Goal: Use online tool/utility: Utilize a website feature to perform a specific function

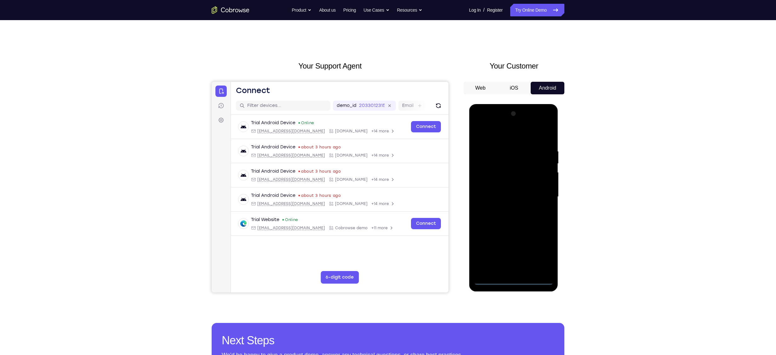
click at [515, 280] on div at bounding box center [513, 197] width 79 height 176
click at [548, 252] on div at bounding box center [513, 197] width 79 height 176
click at [541, 255] on div at bounding box center [513, 197] width 79 height 176
click at [492, 134] on div at bounding box center [513, 197] width 79 height 176
click at [542, 196] on div at bounding box center [513, 197] width 79 height 176
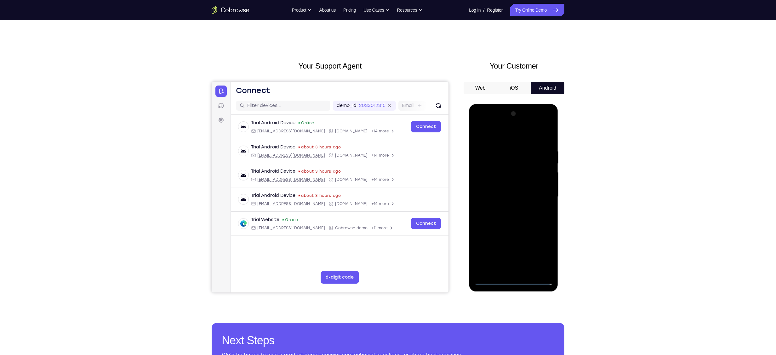
click at [519, 271] on div at bounding box center [513, 197] width 79 height 176
click at [521, 186] on div at bounding box center [513, 197] width 79 height 176
click at [499, 183] on div at bounding box center [513, 197] width 79 height 176
click at [545, 184] on div at bounding box center [513, 197] width 79 height 176
click at [494, 198] on div at bounding box center [513, 197] width 79 height 176
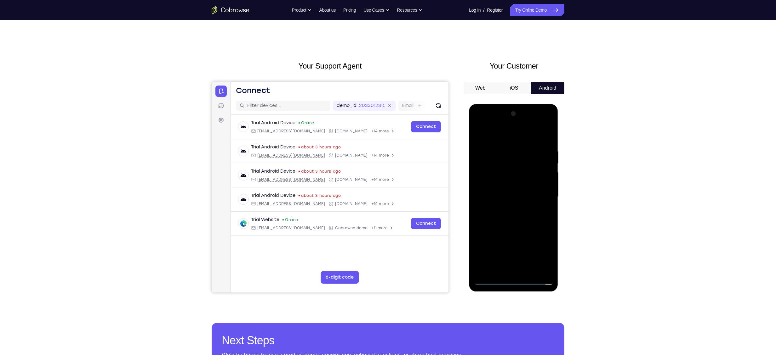
click at [487, 218] on div at bounding box center [513, 197] width 79 height 176
click at [489, 216] on div at bounding box center [513, 197] width 79 height 176
click at [520, 229] on div at bounding box center [513, 197] width 79 height 176
click at [528, 271] on div at bounding box center [513, 197] width 79 height 176
click at [521, 231] on div at bounding box center [513, 197] width 79 height 176
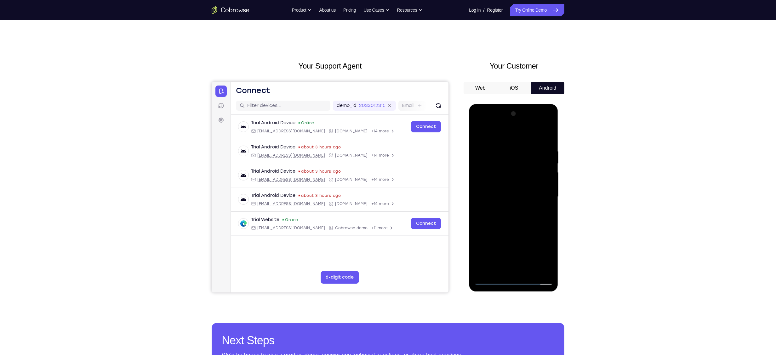
click at [494, 186] on div at bounding box center [513, 197] width 79 height 176
click at [491, 235] on div at bounding box center [513, 197] width 79 height 176
click at [504, 235] on div at bounding box center [513, 197] width 79 height 176
click at [549, 258] on div at bounding box center [513, 197] width 79 height 176
click at [542, 213] on div at bounding box center [513, 197] width 79 height 176
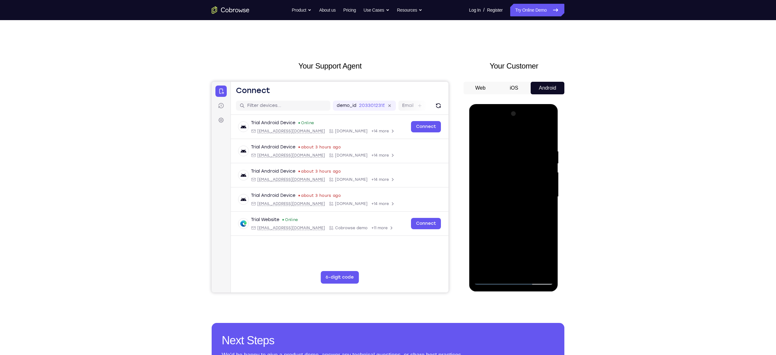
click at [498, 169] on div at bounding box center [513, 197] width 79 height 176
click at [514, 227] on div at bounding box center [513, 197] width 79 height 176
click at [542, 213] on div at bounding box center [513, 197] width 79 height 176
click at [547, 256] on div at bounding box center [513, 197] width 79 height 176
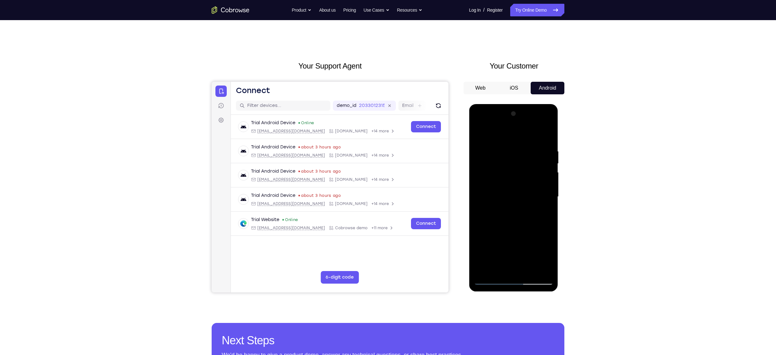
click at [547, 256] on div at bounding box center [513, 197] width 79 height 176
click at [546, 214] on div at bounding box center [513, 197] width 79 height 176
drag, startPoint x: 497, startPoint y: 155, endPoint x: 498, endPoint y: 199, distance: 44.7
click at [498, 199] on div at bounding box center [513, 197] width 79 height 176
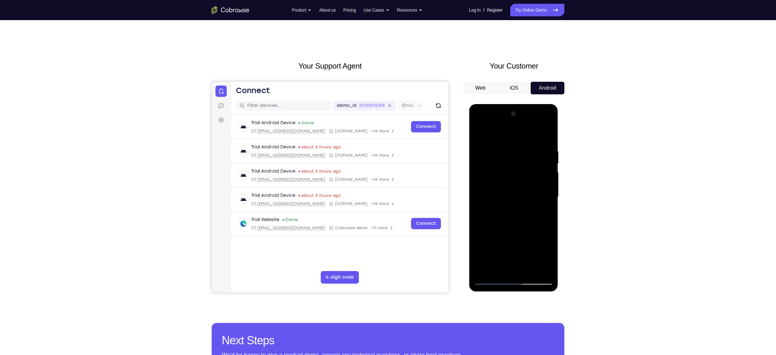
drag, startPoint x: 501, startPoint y: 180, endPoint x: 503, endPoint y: 156, distance: 23.7
click at [503, 156] on div at bounding box center [513, 197] width 79 height 176
click at [516, 183] on div at bounding box center [513, 197] width 79 height 176
click at [519, 201] on div at bounding box center [513, 197] width 79 height 176
click at [508, 208] on div at bounding box center [513, 197] width 79 height 176
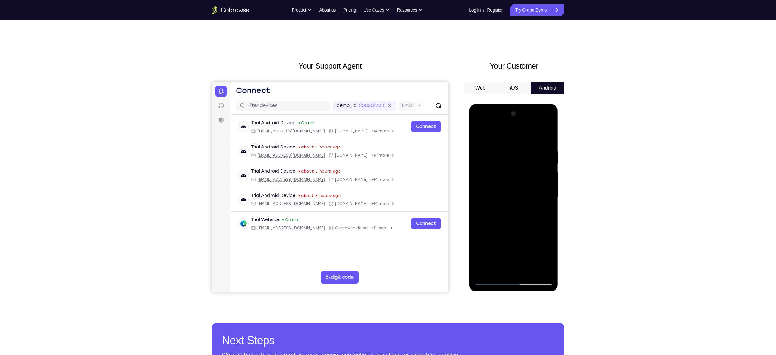
click at [491, 232] on div at bounding box center [513, 197] width 79 height 176
click at [508, 232] on div at bounding box center [513, 197] width 79 height 176
click at [514, 232] on div at bounding box center [513, 197] width 79 height 176
drag, startPoint x: 514, startPoint y: 232, endPoint x: 514, endPoint y: 211, distance: 20.8
click at [514, 211] on div at bounding box center [513, 197] width 79 height 176
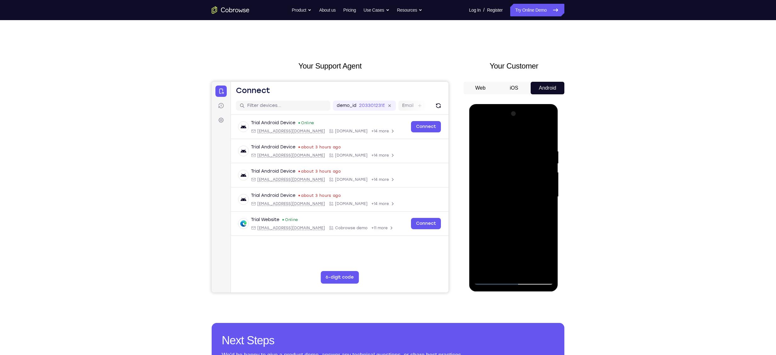
drag, startPoint x: 506, startPoint y: 227, endPoint x: 510, endPoint y: 214, distance: 13.1
click at [510, 214] on div at bounding box center [513, 197] width 79 height 176
click at [478, 134] on div at bounding box center [513, 197] width 79 height 176
click at [481, 133] on div at bounding box center [513, 197] width 79 height 176
click at [503, 144] on div at bounding box center [513, 197] width 79 height 176
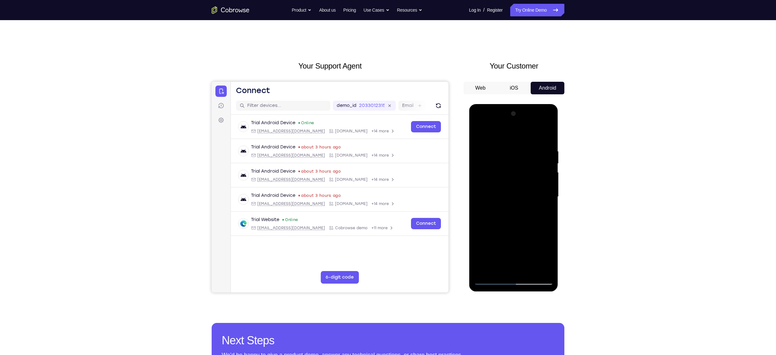
click at [546, 138] on div at bounding box center [513, 197] width 79 height 176
click at [529, 270] on div at bounding box center [513, 197] width 79 height 176
click at [505, 160] on div at bounding box center [513, 197] width 79 height 176
click at [547, 209] on div at bounding box center [513, 197] width 79 height 176
click at [502, 188] on div at bounding box center [513, 197] width 79 height 176
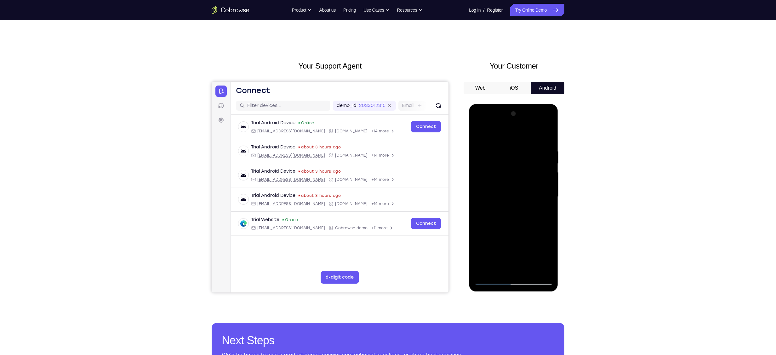
click at [492, 131] on div at bounding box center [513, 197] width 79 height 176
click at [540, 190] on div at bounding box center [513, 197] width 79 height 176
drag, startPoint x: 503, startPoint y: 217, endPoint x: 505, endPoint y: 193, distance: 24.0
click at [505, 193] on div at bounding box center [513, 197] width 79 height 176
drag, startPoint x: 499, startPoint y: 230, endPoint x: 504, endPoint y: 186, distance: 44.3
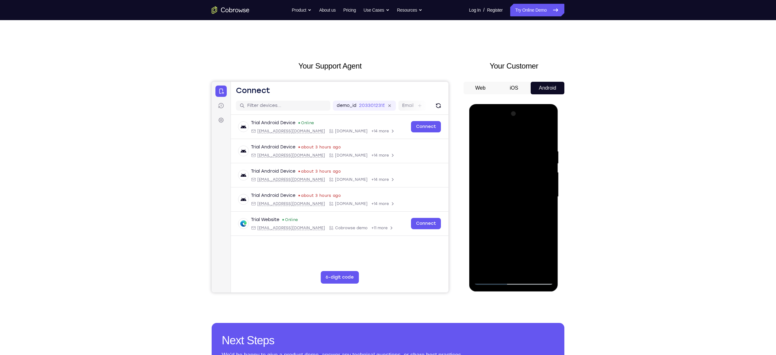
click at [504, 186] on div at bounding box center [513, 197] width 79 height 176
drag, startPoint x: 499, startPoint y: 245, endPoint x: 504, endPoint y: 186, distance: 58.8
click at [504, 186] on div at bounding box center [513, 197] width 79 height 176
drag, startPoint x: 498, startPoint y: 219, endPoint x: 497, endPoint y: 135, distance: 83.4
click at [497, 135] on div at bounding box center [513, 197] width 79 height 176
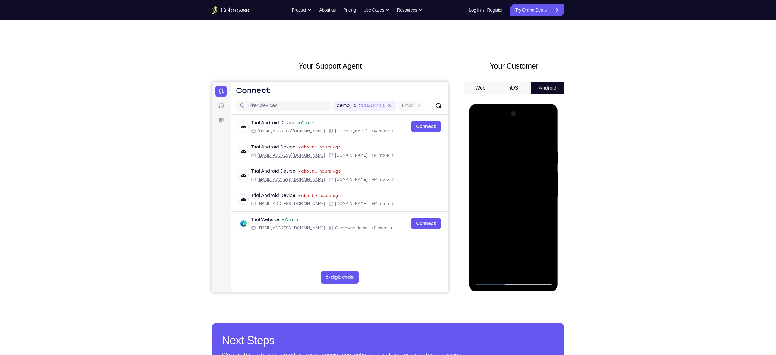
click at [484, 272] on div at bounding box center [513, 197] width 79 height 176
click at [522, 147] on div at bounding box center [513, 197] width 79 height 176
click at [546, 170] on div at bounding box center [513, 197] width 79 height 176
click at [538, 267] on div at bounding box center [513, 197] width 79 height 176
click at [546, 200] on div at bounding box center [513, 197] width 79 height 176
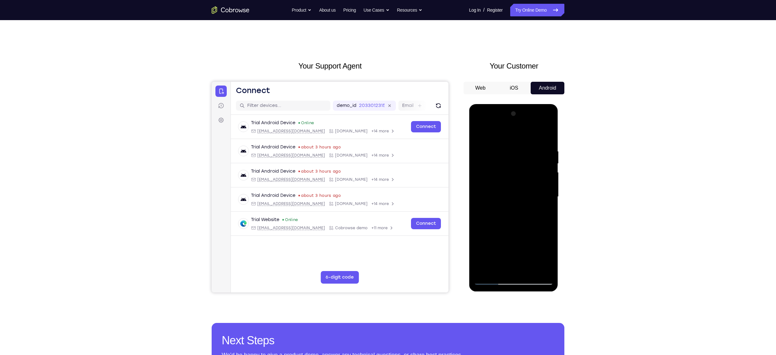
click at [546, 200] on div at bounding box center [513, 197] width 79 height 176
click at [538, 180] on div at bounding box center [513, 197] width 79 height 176
click at [480, 197] on div at bounding box center [513, 197] width 79 height 176
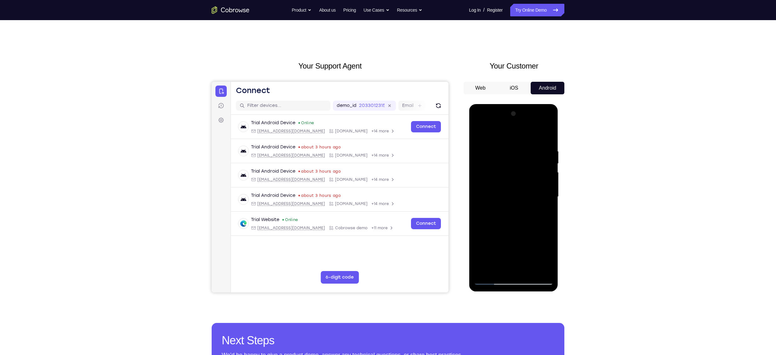
click at [537, 270] on div at bounding box center [513, 197] width 79 height 176
click at [545, 213] on div at bounding box center [513, 197] width 79 height 176
click at [544, 194] on div at bounding box center [513, 197] width 79 height 176
click at [538, 268] on div at bounding box center [513, 197] width 79 height 176
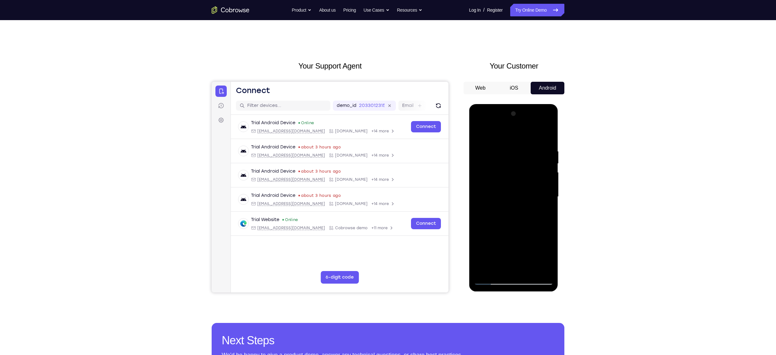
click at [541, 214] on div at bounding box center [513, 197] width 79 height 176
click at [539, 205] on div at bounding box center [513, 197] width 79 height 176
click at [544, 199] on div at bounding box center [513, 197] width 79 height 176
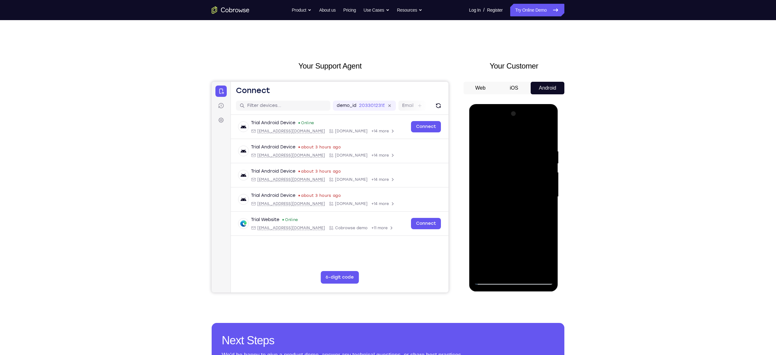
click at [544, 199] on div at bounding box center [513, 197] width 79 height 176
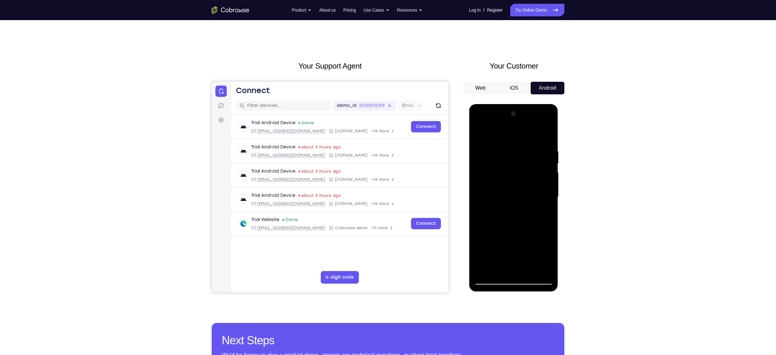
click at [544, 199] on div at bounding box center [513, 197] width 79 height 176
click at [546, 134] on div at bounding box center [513, 197] width 79 height 176
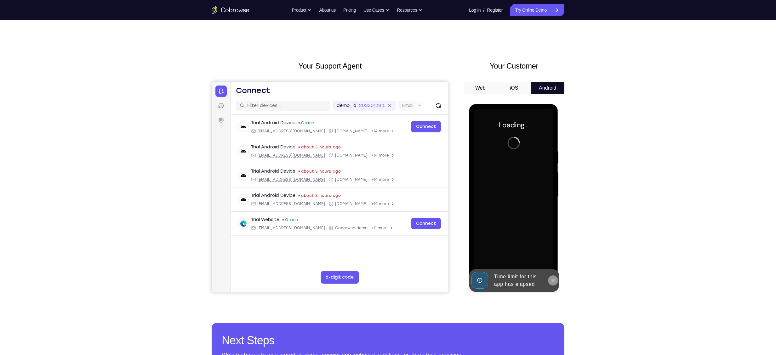
click at [552, 282] on icon at bounding box center [552, 280] width 5 height 5
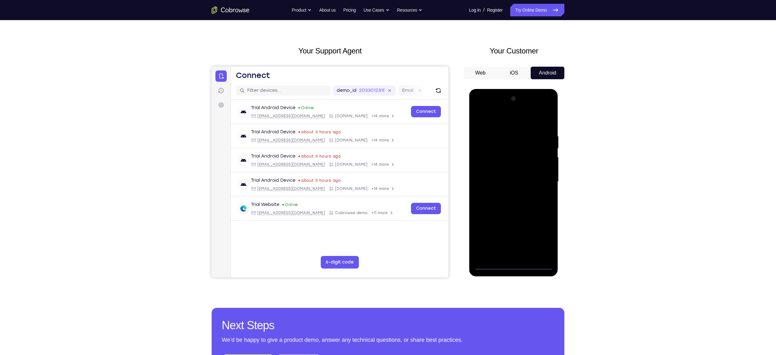
scroll to position [10, 0]
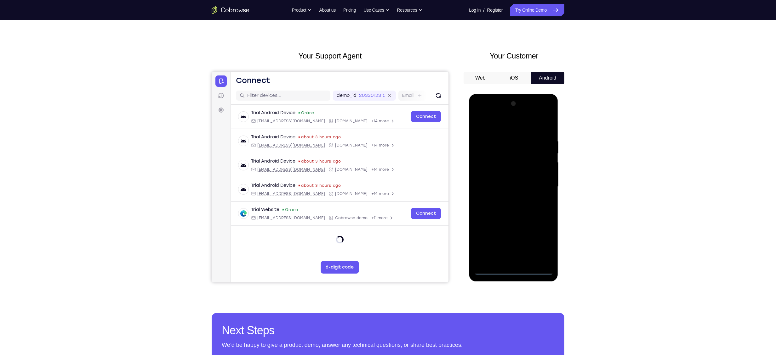
click at [513, 271] on div at bounding box center [513, 187] width 79 height 176
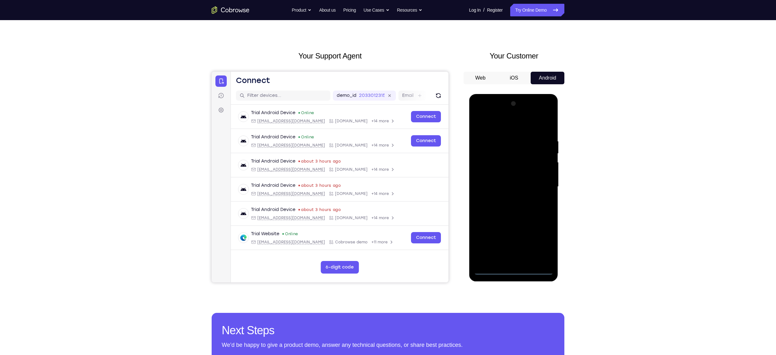
click at [544, 242] on div at bounding box center [513, 187] width 79 height 176
click at [501, 128] on div at bounding box center [513, 187] width 79 height 176
click at [537, 183] on div at bounding box center [513, 187] width 79 height 176
click at [509, 200] on div at bounding box center [513, 187] width 79 height 176
click at [522, 180] on div at bounding box center [513, 187] width 79 height 176
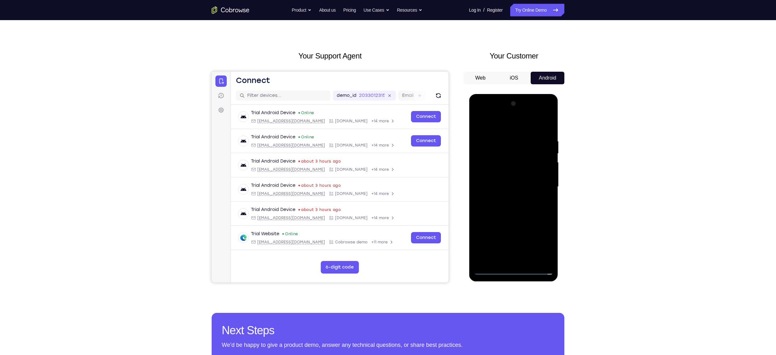
click at [513, 179] on div at bounding box center [513, 187] width 79 height 176
click at [497, 185] on div at bounding box center [513, 187] width 79 height 176
click at [492, 208] on div at bounding box center [513, 187] width 79 height 176
click at [502, 203] on div at bounding box center [513, 187] width 79 height 176
click at [511, 217] on div at bounding box center [513, 187] width 79 height 176
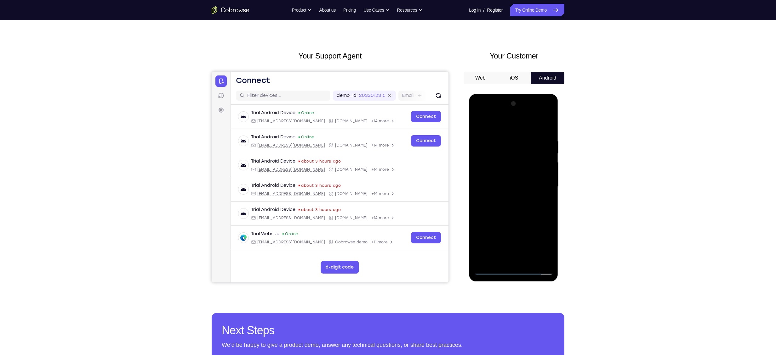
click at [527, 262] on div at bounding box center [513, 187] width 79 height 176
click at [512, 221] on div at bounding box center [513, 187] width 79 height 176
click at [503, 218] on div at bounding box center [513, 187] width 79 height 176
click at [478, 122] on div at bounding box center [513, 187] width 79 height 176
click at [480, 122] on div at bounding box center [513, 187] width 79 height 176
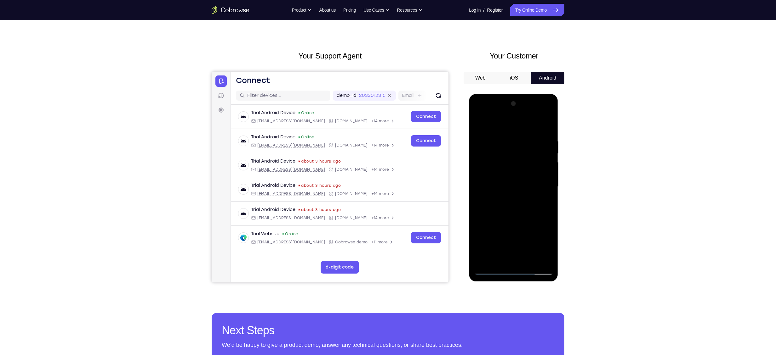
click at [505, 142] on div at bounding box center [513, 187] width 79 height 176
click at [540, 183] on div at bounding box center [513, 187] width 79 height 176
click at [537, 189] on div at bounding box center [513, 187] width 79 height 176
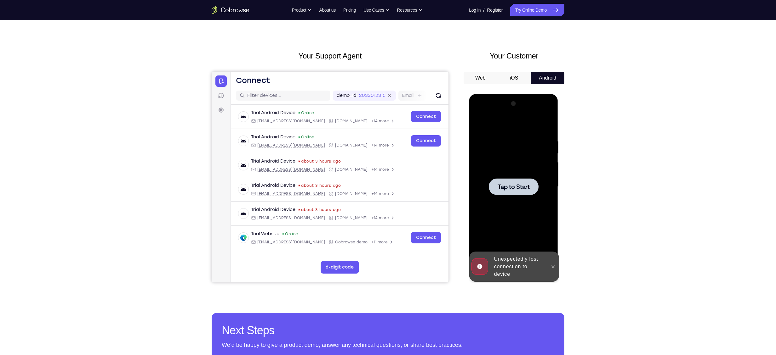
click at [537, 178] on div at bounding box center [513, 187] width 79 height 176
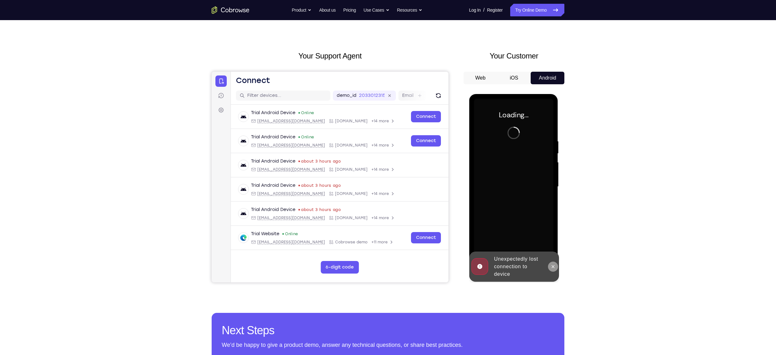
click at [554, 269] on icon at bounding box center [552, 266] width 5 height 5
click at [554, 269] on div "Online web based iOS Simulators and Android Emulators. Run iPhone, iPad, Mobile…" at bounding box center [514, 188] width 90 height 189
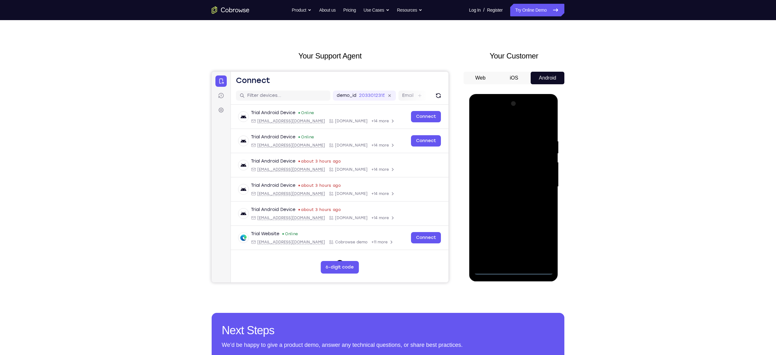
click at [514, 271] on div at bounding box center [513, 187] width 79 height 176
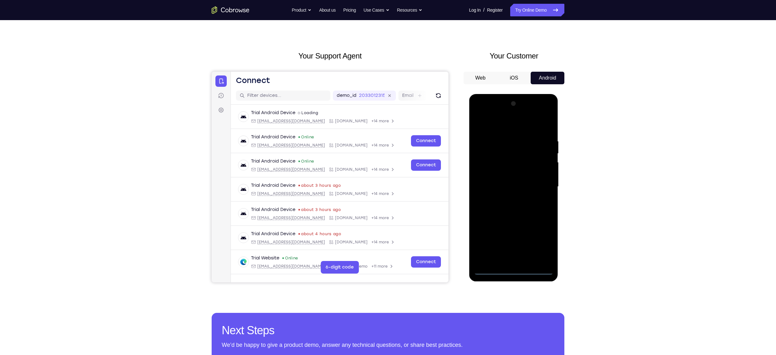
click at [539, 241] on div at bounding box center [513, 187] width 79 height 176
click at [503, 128] on div at bounding box center [513, 187] width 79 height 176
click at [538, 187] on div at bounding box center [513, 187] width 79 height 176
click at [514, 244] on div at bounding box center [513, 187] width 79 height 176
click at [507, 198] on div at bounding box center [513, 187] width 79 height 176
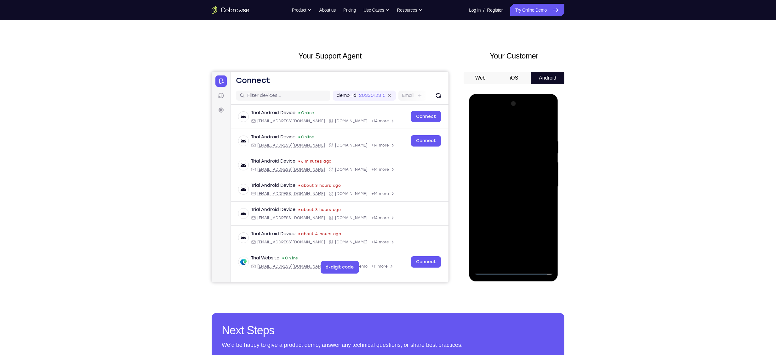
click at [513, 183] on div at bounding box center [513, 187] width 79 height 176
click at [507, 173] on div at bounding box center [513, 187] width 79 height 176
click at [494, 183] on div at bounding box center [513, 187] width 79 height 176
click at [487, 187] on div at bounding box center [513, 187] width 79 height 176
click at [502, 211] on div at bounding box center [513, 187] width 79 height 176
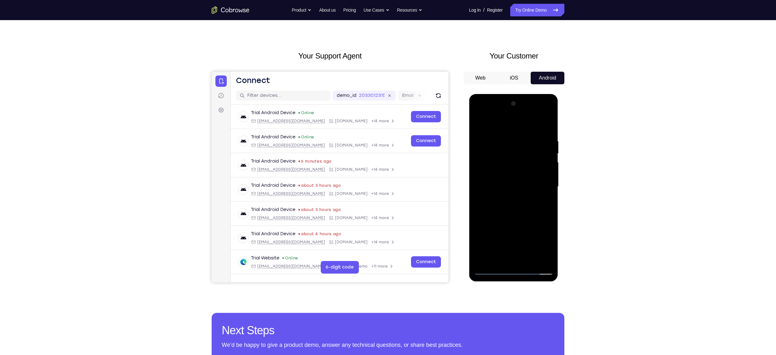
click at [482, 183] on div at bounding box center [513, 187] width 79 height 176
click at [482, 182] on div at bounding box center [513, 187] width 79 height 176
click at [495, 188] on div at bounding box center [513, 187] width 79 height 176
click at [493, 206] on div at bounding box center [513, 187] width 79 height 176
click at [500, 206] on div at bounding box center [513, 187] width 79 height 176
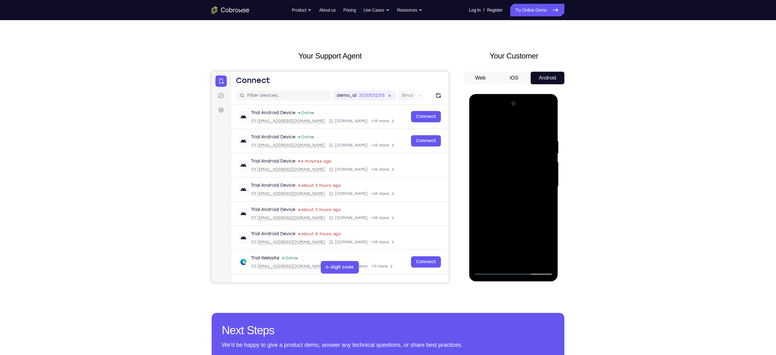
click at [525, 218] on div at bounding box center [513, 187] width 79 height 176
click at [507, 138] on div at bounding box center [513, 187] width 79 height 176
click at [542, 181] on div at bounding box center [513, 187] width 79 height 176
click at [540, 193] on div at bounding box center [513, 187] width 79 height 176
click at [546, 127] on div at bounding box center [513, 187] width 79 height 176
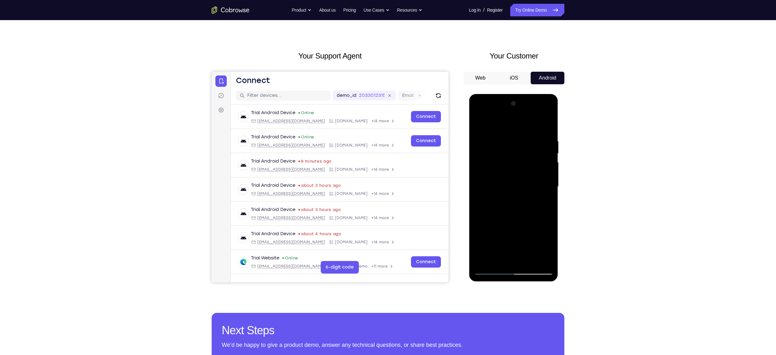
click at [546, 125] on div at bounding box center [513, 187] width 79 height 176
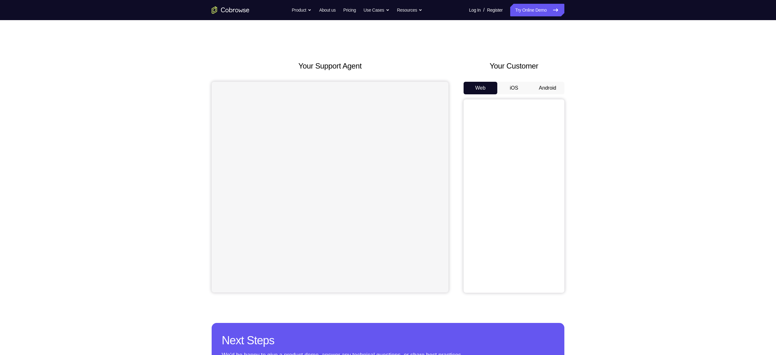
click at [557, 88] on button "Android" at bounding box center [548, 88] width 34 height 13
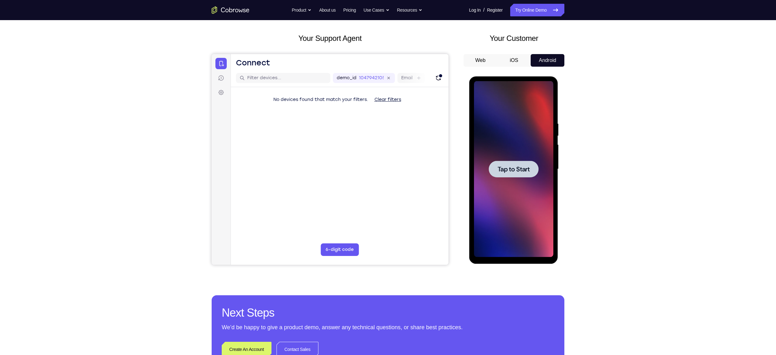
click at [511, 170] on span "Tap to Start" at bounding box center [513, 169] width 32 height 6
click at [510, 162] on div at bounding box center [513, 169] width 50 height 17
drag, startPoint x: 41, startPoint y: 85, endPoint x: 464, endPoint y: 103, distance: 423.5
click at [464, 103] on div at bounding box center [513, 169] width 101 height 194
click at [523, 157] on div at bounding box center [513, 169] width 79 height 176
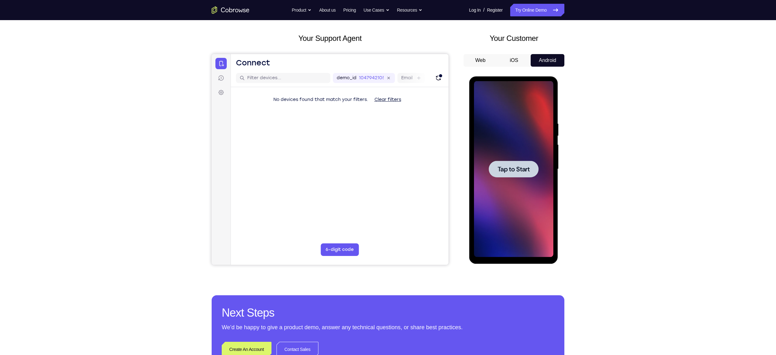
click at [519, 168] on span "Tap to Start" at bounding box center [513, 169] width 32 height 6
click at [490, 162] on div at bounding box center [513, 169] width 50 height 17
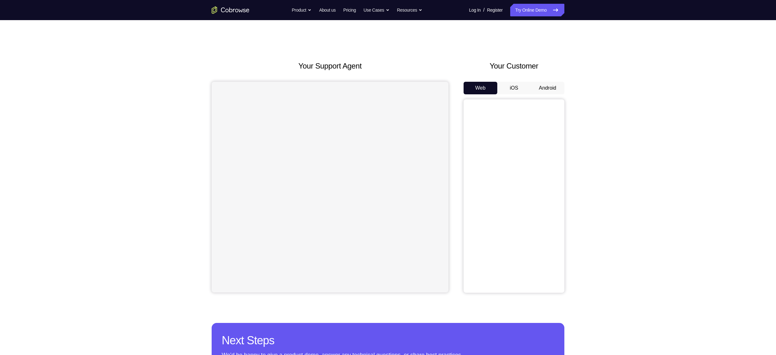
scroll to position [55, 0]
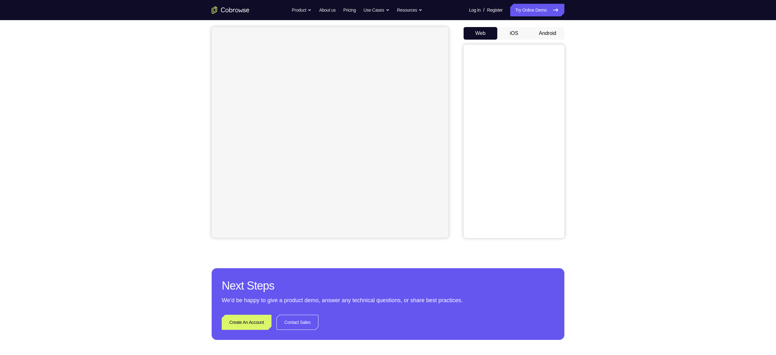
click at [539, 32] on button "Android" at bounding box center [548, 33] width 34 height 13
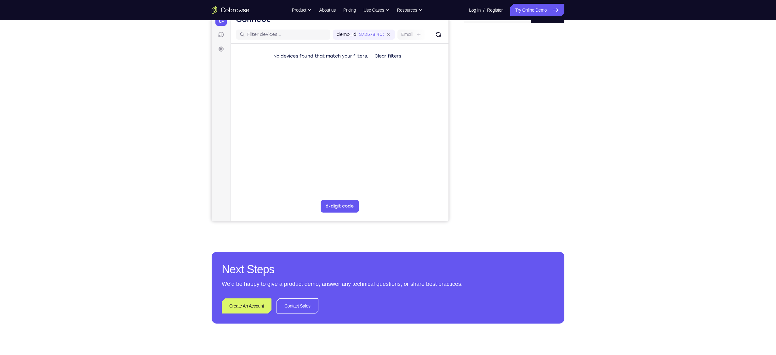
scroll to position [72, 0]
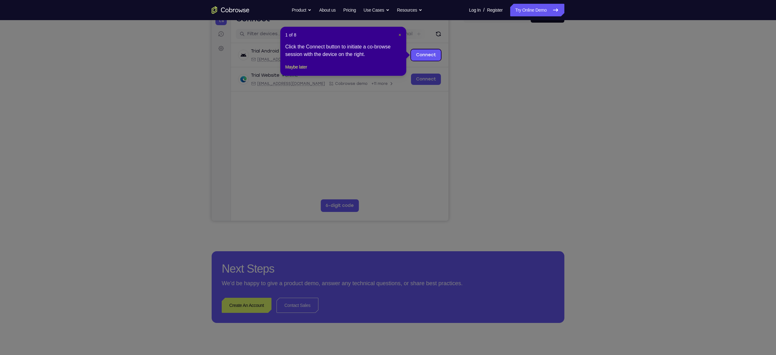
click at [399, 35] on span "×" at bounding box center [400, 34] width 3 height 5
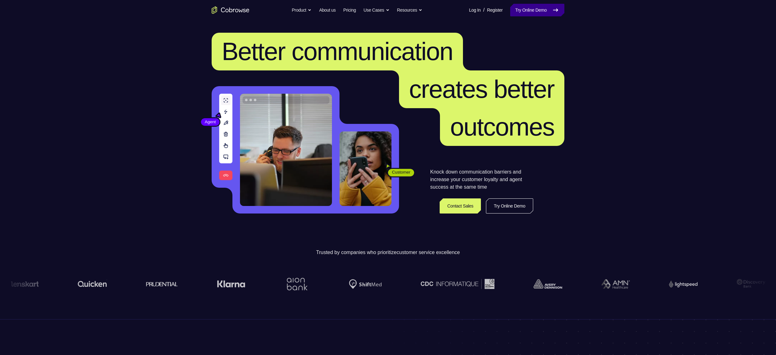
click at [534, 15] on link "Try Online Demo" at bounding box center [537, 10] width 54 height 13
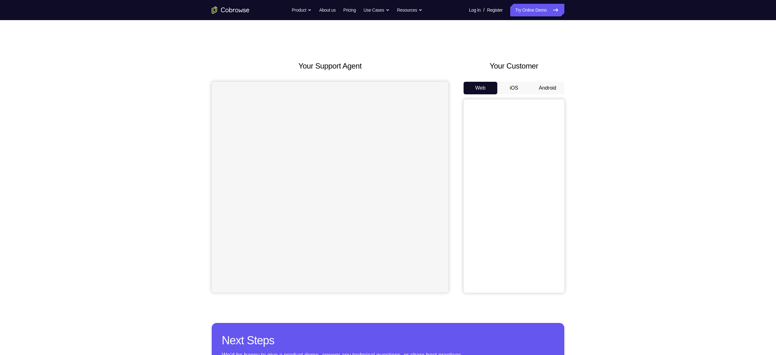
scroll to position [36, 0]
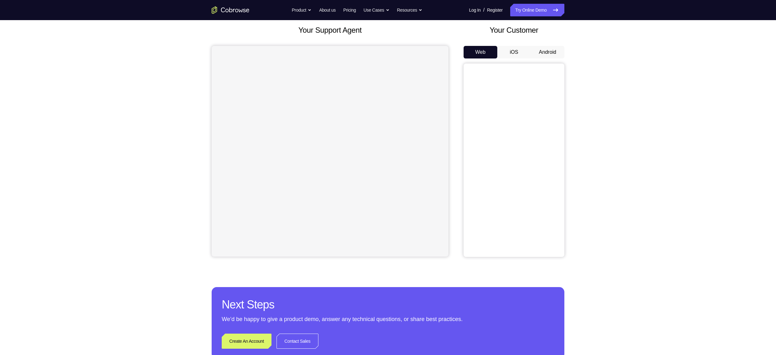
click at [547, 51] on button "Android" at bounding box center [548, 52] width 34 height 13
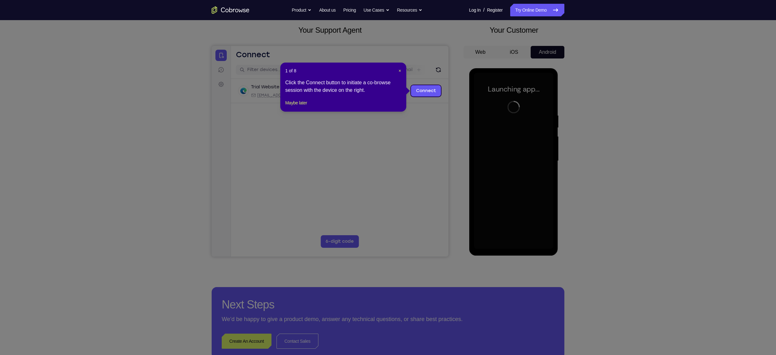
scroll to position [0, 0]
click at [400, 72] on span "×" at bounding box center [400, 70] width 3 height 5
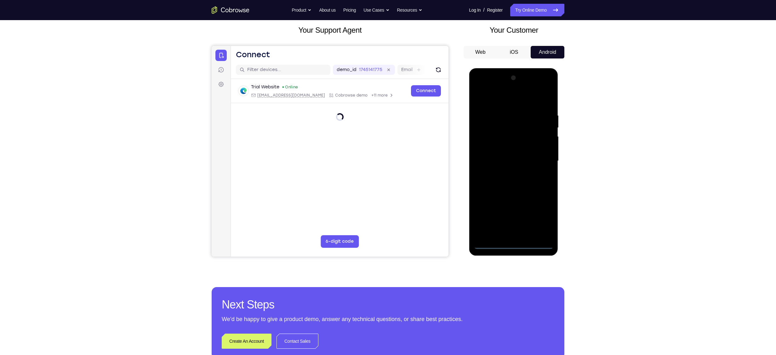
click at [513, 242] on div at bounding box center [513, 161] width 79 height 176
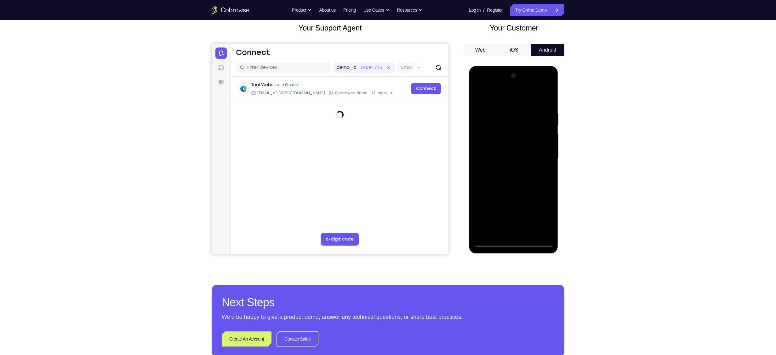
scroll to position [38, 0]
click at [514, 242] on div at bounding box center [513, 159] width 79 height 176
click at [539, 211] on div at bounding box center [513, 159] width 79 height 176
click at [489, 96] on div at bounding box center [513, 159] width 79 height 176
click at [540, 153] on div at bounding box center [513, 159] width 79 height 176
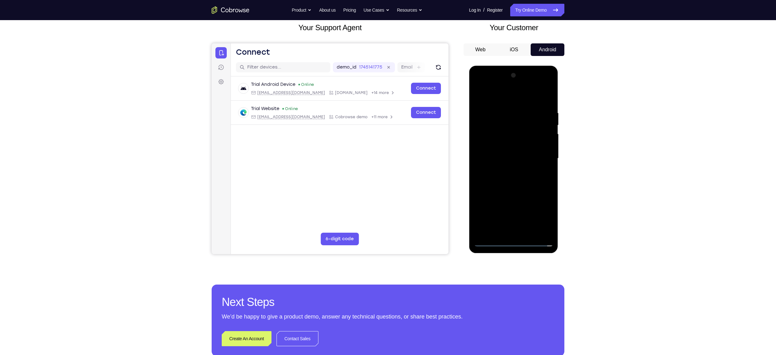
click at [523, 233] on div at bounding box center [513, 159] width 79 height 176
click at [525, 147] on div at bounding box center [513, 159] width 79 height 176
click at [513, 156] on div at bounding box center [513, 159] width 79 height 176
click at [503, 155] on div at bounding box center [513, 159] width 79 height 176
click at [499, 171] on div at bounding box center [513, 159] width 79 height 176
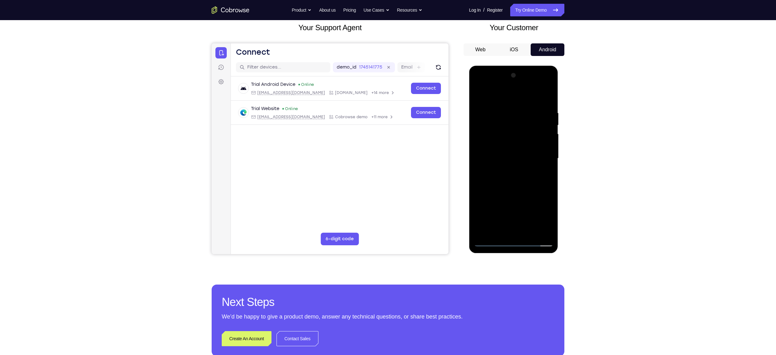
click at [514, 144] on div at bounding box center [513, 159] width 79 height 176
click at [530, 232] on div at bounding box center [513, 159] width 79 height 176
click at [518, 192] on div at bounding box center [513, 159] width 79 height 176
click at [529, 93] on div at bounding box center [513, 159] width 79 height 176
click at [511, 105] on div at bounding box center [513, 159] width 79 height 176
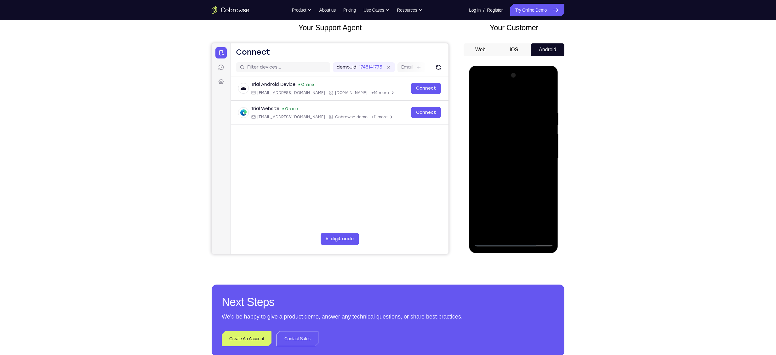
click at [503, 150] on div at bounding box center [513, 159] width 79 height 176
click at [499, 196] on div at bounding box center [513, 159] width 79 height 176
click at [512, 197] on div at bounding box center [513, 159] width 79 height 176
click at [544, 174] on div at bounding box center [513, 159] width 79 height 176
click at [491, 144] on div at bounding box center [513, 159] width 79 height 176
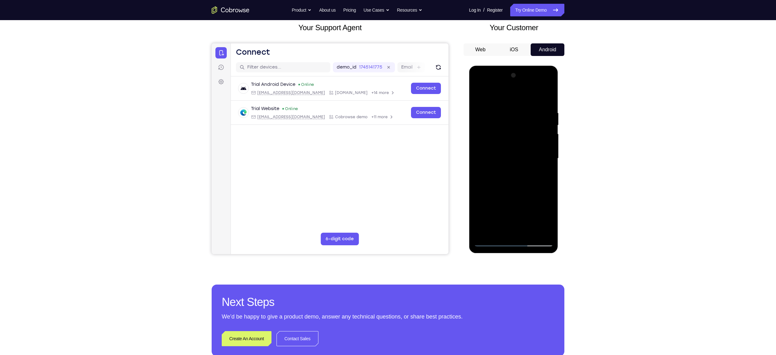
click at [508, 196] on div at bounding box center [513, 159] width 79 height 176
click at [544, 174] on div at bounding box center [513, 159] width 79 height 176
click at [480, 94] on div at bounding box center [513, 159] width 79 height 176
click at [527, 233] on div at bounding box center [513, 159] width 79 height 176
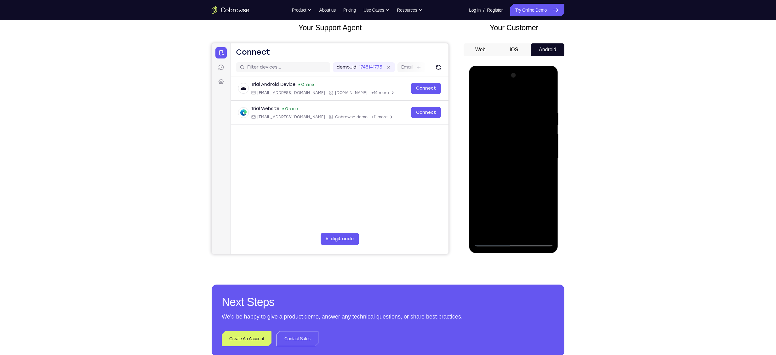
click at [503, 152] on div at bounding box center [513, 159] width 79 height 176
click at [521, 195] on div at bounding box center [513, 159] width 79 height 176
click at [506, 197] on div at bounding box center [513, 159] width 79 height 176
click at [499, 200] on div at bounding box center [513, 159] width 79 height 176
click at [480, 96] on div at bounding box center [513, 159] width 79 height 176
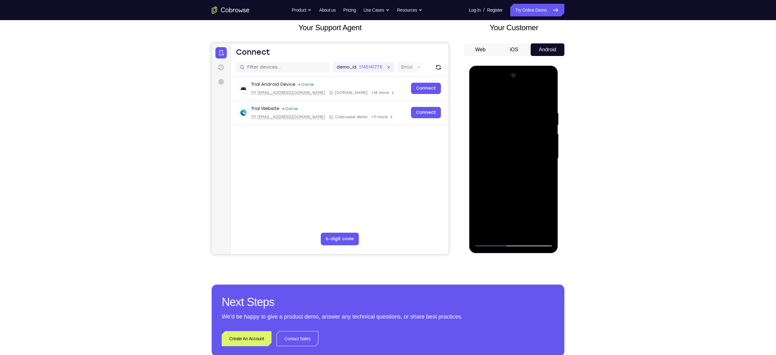
click at [481, 96] on div at bounding box center [513, 159] width 79 height 176
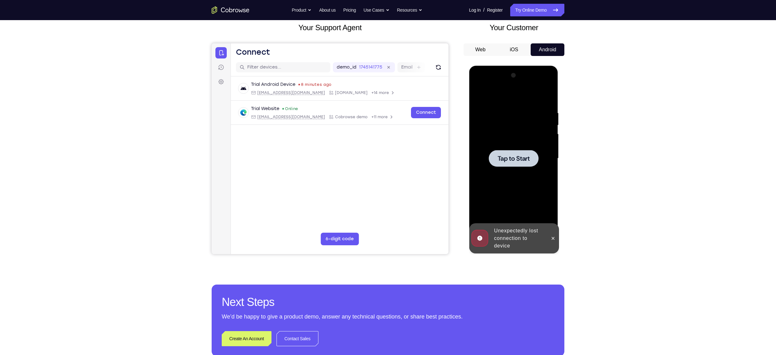
click at [501, 156] on span "Tap to Start" at bounding box center [513, 159] width 32 height 6
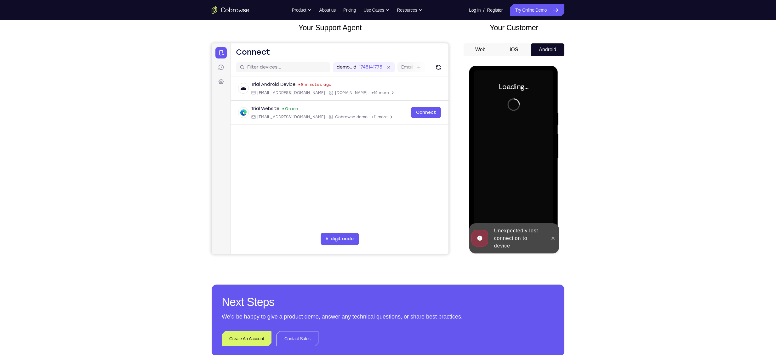
scroll to position [34, 0]
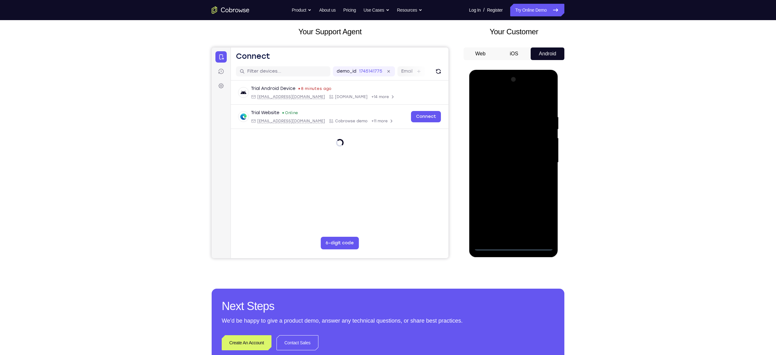
click at [514, 245] on div at bounding box center [513, 163] width 79 height 176
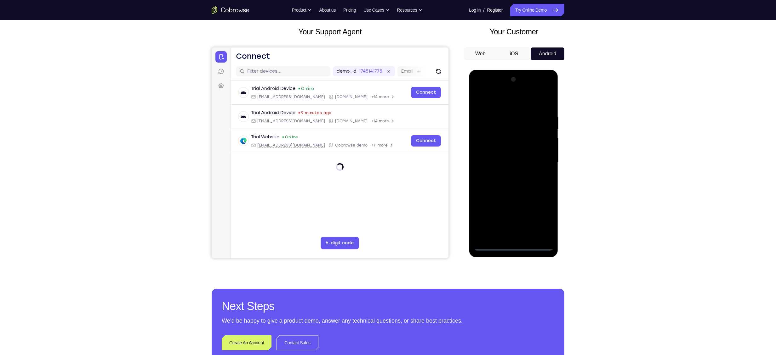
click at [538, 217] on div at bounding box center [513, 163] width 79 height 176
click at [493, 100] on div at bounding box center [513, 163] width 79 height 176
click at [542, 160] on div at bounding box center [513, 163] width 79 height 176
click at [508, 175] on div at bounding box center [513, 163] width 79 height 176
click at [527, 154] on div at bounding box center [513, 163] width 79 height 176
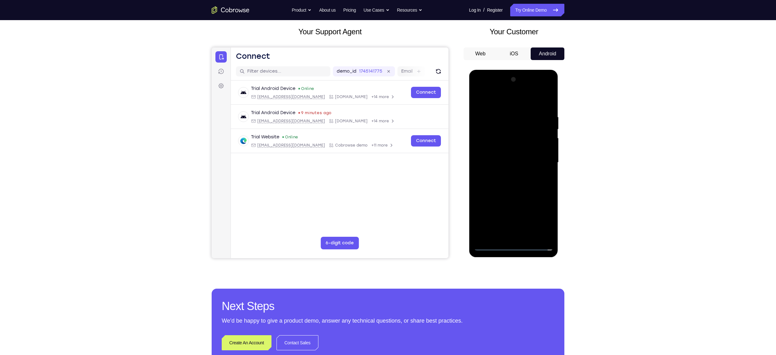
click at [509, 150] on div at bounding box center [513, 163] width 79 height 176
click at [499, 162] on div at bounding box center [513, 163] width 79 height 176
click at [493, 181] on div at bounding box center [513, 163] width 79 height 176
click at [501, 181] on div at bounding box center [513, 163] width 79 height 176
click at [515, 179] on div at bounding box center [513, 163] width 79 height 176
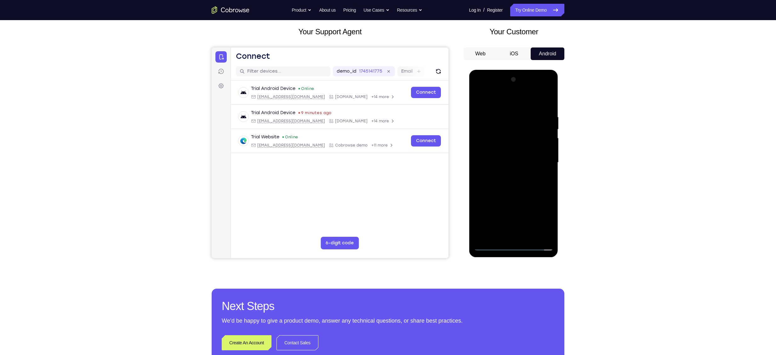
click at [514, 182] on div at bounding box center [513, 163] width 79 height 176
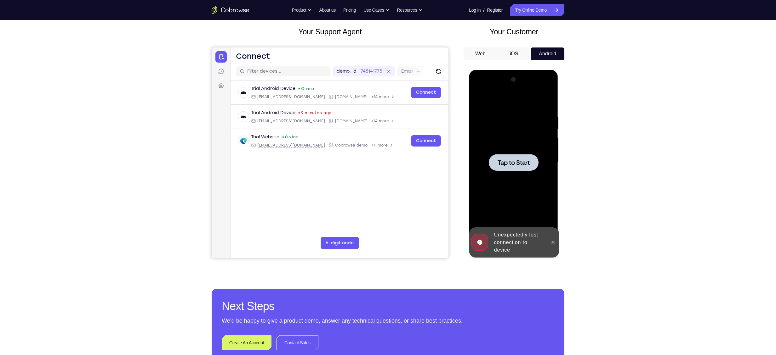
click at [514, 149] on div at bounding box center [513, 163] width 79 height 176
click at [551, 242] on icon at bounding box center [552, 242] width 5 height 5
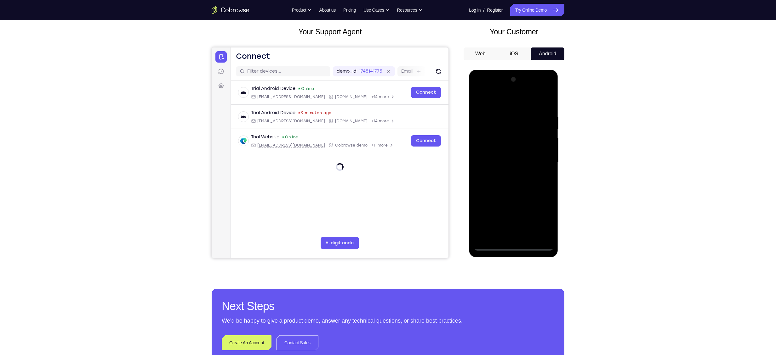
click at [512, 245] on div at bounding box center [513, 163] width 79 height 176
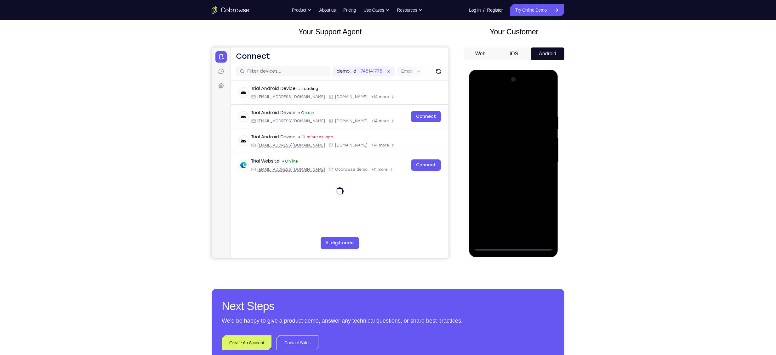
click at [514, 245] on div at bounding box center [513, 163] width 79 height 176
click at [537, 219] on div at bounding box center [513, 163] width 79 height 176
click at [508, 101] on div at bounding box center [513, 163] width 79 height 176
click at [540, 159] on div at bounding box center [513, 163] width 79 height 176
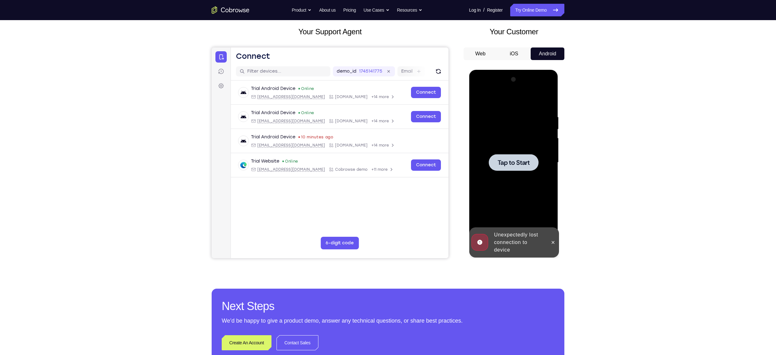
click at [520, 162] on span "Tap to Start" at bounding box center [513, 163] width 32 height 6
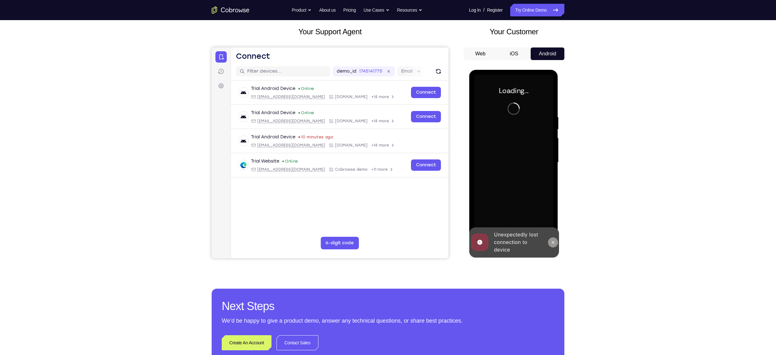
click at [554, 244] on icon at bounding box center [552, 242] width 5 height 5
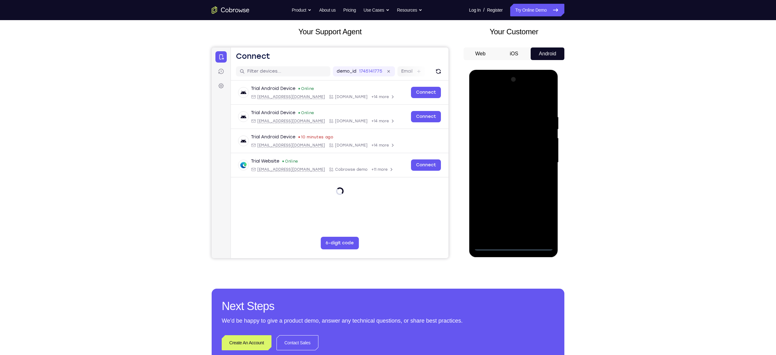
click at [517, 247] on div at bounding box center [513, 163] width 79 height 176
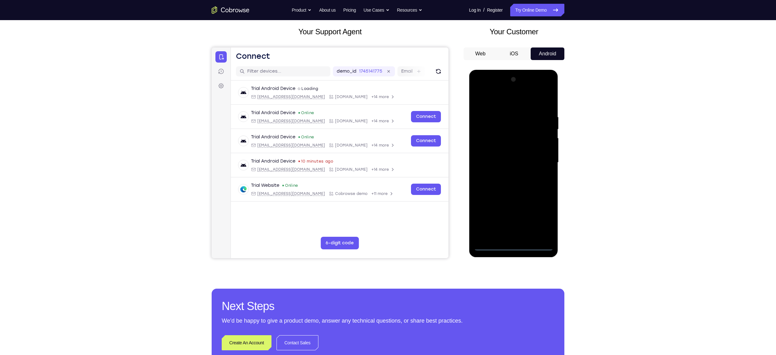
click at [542, 222] on div at bounding box center [513, 163] width 79 height 176
click at [507, 99] on div at bounding box center [513, 163] width 79 height 176
click at [540, 162] on div at bounding box center [513, 163] width 79 height 176
click at [508, 173] on div at bounding box center [513, 163] width 79 height 176
click at [511, 153] on div at bounding box center [513, 163] width 79 height 176
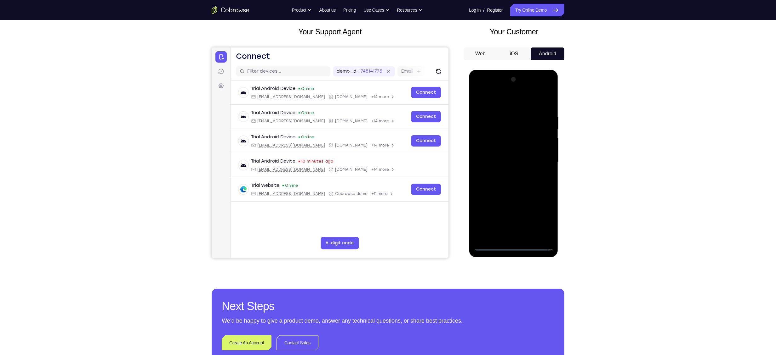
click at [503, 150] on div at bounding box center [513, 163] width 79 height 176
click at [545, 150] on div at bounding box center [513, 163] width 79 height 176
click at [513, 162] on div at bounding box center [513, 163] width 79 height 176
click at [506, 183] on div at bounding box center [513, 163] width 79 height 176
click at [510, 181] on div at bounding box center [513, 163] width 79 height 176
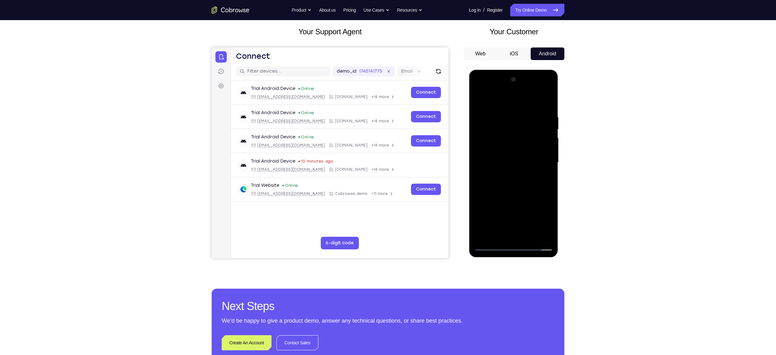
click at [503, 183] on div at bounding box center [513, 163] width 79 height 176
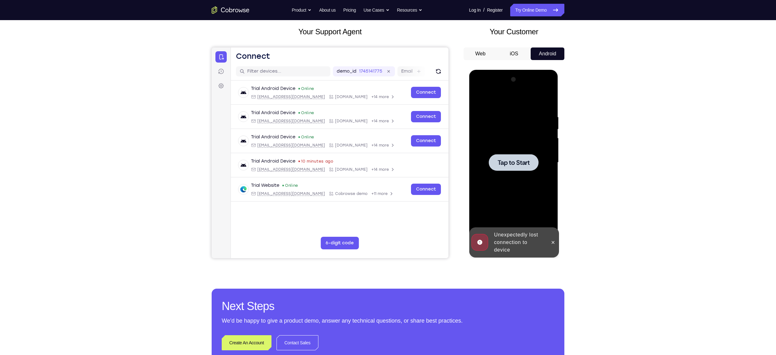
click at [505, 160] on span "Tap to Start" at bounding box center [513, 163] width 32 height 6
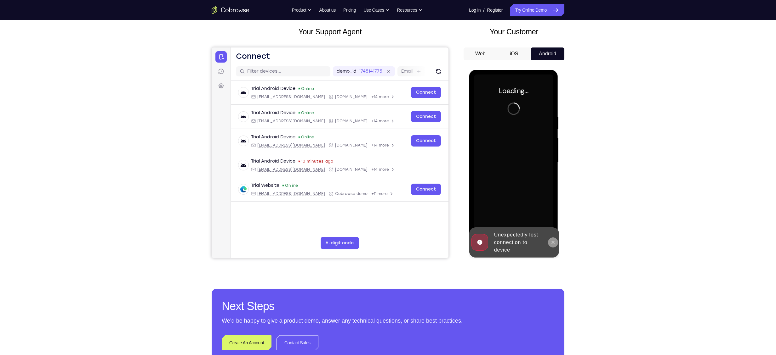
click at [552, 244] on icon at bounding box center [552, 242] width 5 height 5
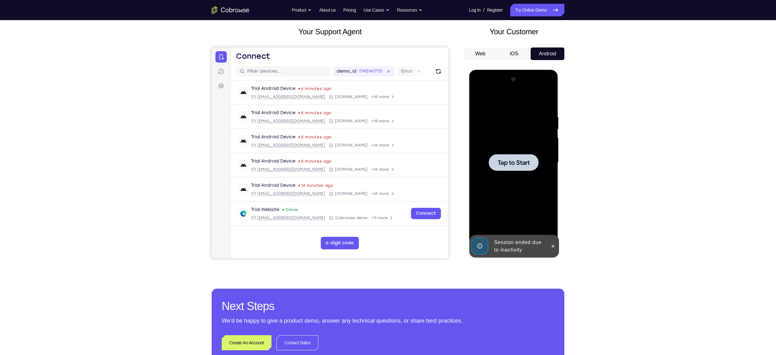
click at [513, 157] on div at bounding box center [513, 162] width 50 height 17
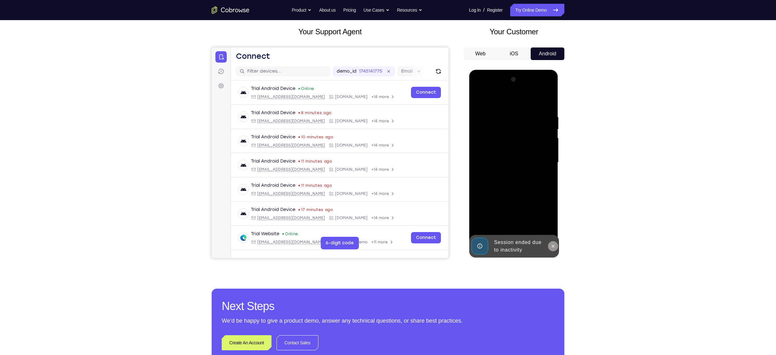
click at [552, 246] on icon at bounding box center [552, 246] width 3 height 3
click at [514, 247] on div at bounding box center [513, 163] width 79 height 176
click at [543, 220] on div at bounding box center [513, 163] width 79 height 176
click at [494, 98] on div at bounding box center [513, 163] width 79 height 176
click at [541, 162] on div at bounding box center [513, 163] width 79 height 176
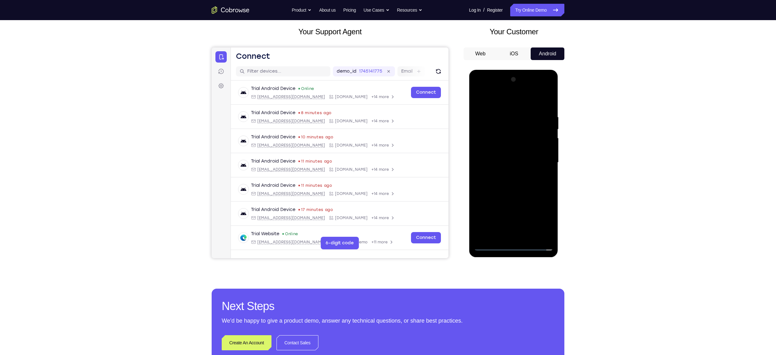
click at [507, 172] on div at bounding box center [513, 163] width 79 height 176
click at [507, 173] on div at bounding box center [513, 163] width 79 height 176
click at [523, 157] on div at bounding box center [513, 163] width 79 height 176
click at [514, 150] on div at bounding box center [513, 163] width 79 height 176
click at [537, 164] on div at bounding box center [513, 163] width 79 height 176
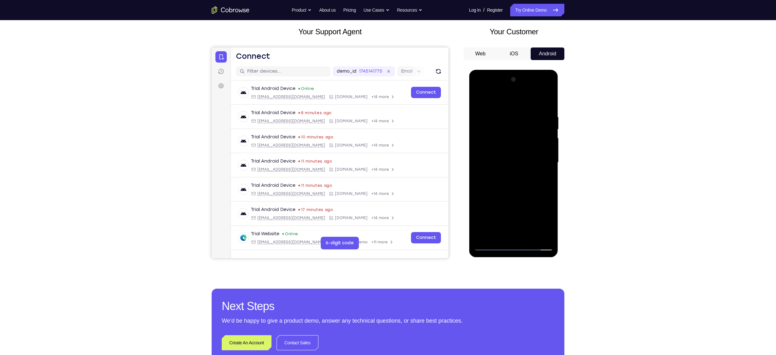
click at [538, 183] on div at bounding box center [513, 163] width 79 height 176
click at [524, 180] on div at bounding box center [513, 163] width 79 height 176
click at [545, 170] on div at bounding box center [513, 163] width 79 height 176
click at [516, 191] on div at bounding box center [513, 163] width 79 height 176
click at [530, 236] on div at bounding box center [513, 163] width 79 height 176
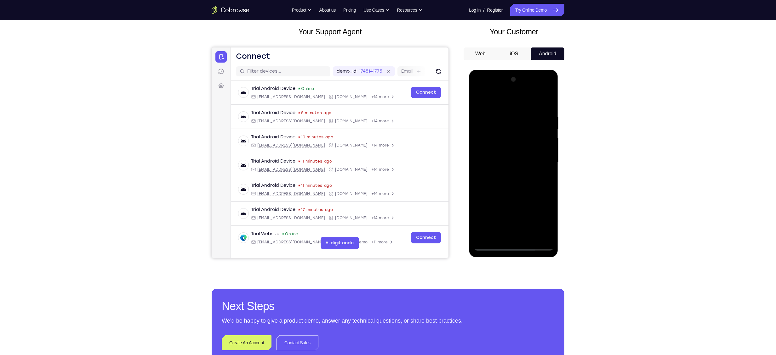
click at [512, 196] on div at bounding box center [513, 163] width 79 height 176
click at [480, 99] on div at bounding box center [513, 163] width 79 height 176
click at [549, 173] on div at bounding box center [513, 163] width 79 height 176
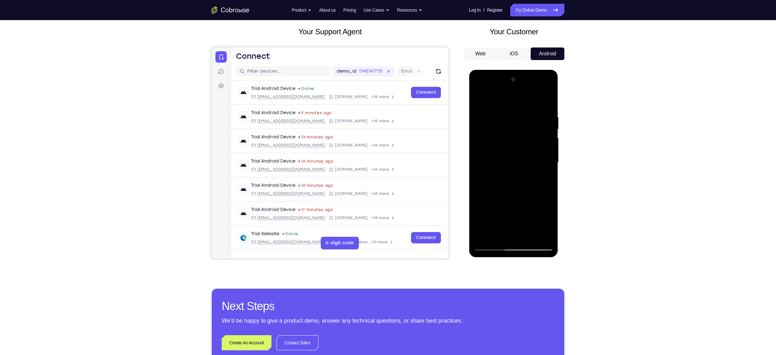
click at [549, 173] on div at bounding box center [513, 163] width 79 height 176
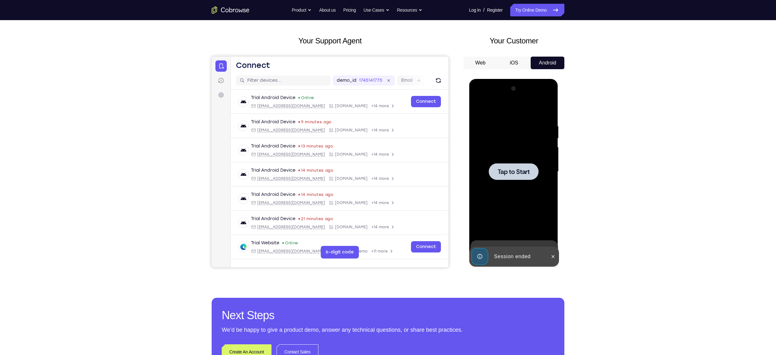
scroll to position [50, 0]
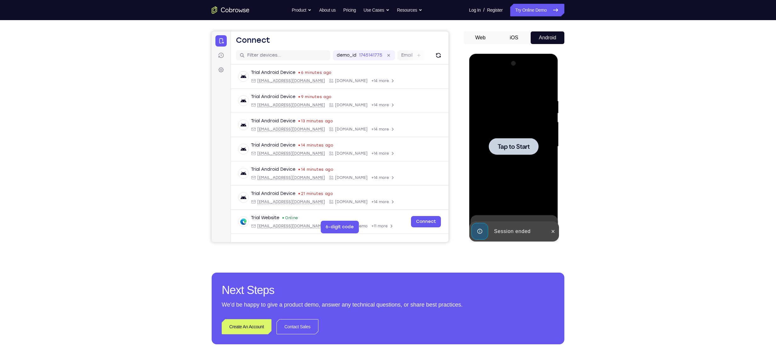
click at [504, 144] on span "Tap to Start" at bounding box center [513, 147] width 32 height 6
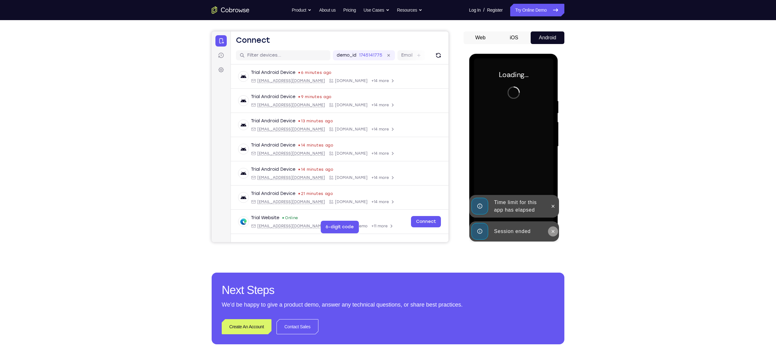
click at [555, 230] on icon at bounding box center [552, 231] width 5 height 5
click at [553, 226] on button at bounding box center [553, 230] width 10 height 10
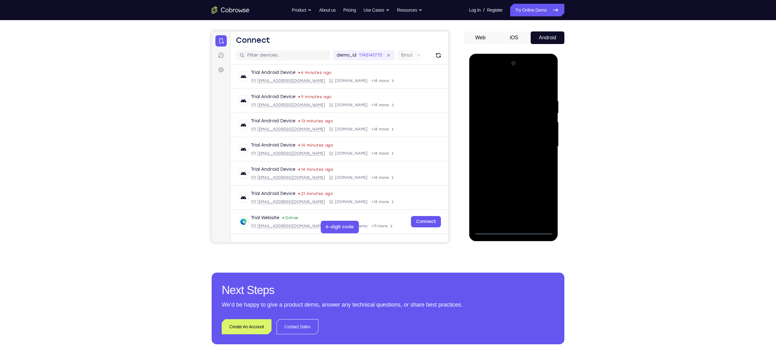
click at [515, 230] on div at bounding box center [513, 147] width 79 height 176
click at [514, 229] on div at bounding box center [513, 147] width 79 height 176
click at [538, 200] on div at bounding box center [513, 147] width 79 height 176
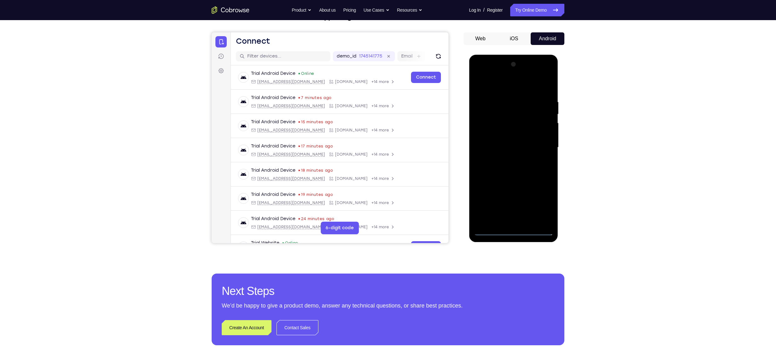
scroll to position [50, 0]
click at [506, 86] on div at bounding box center [513, 147] width 79 height 176
click at [539, 144] on div at bounding box center [513, 147] width 79 height 176
click at [507, 159] on div at bounding box center [513, 147] width 79 height 176
click at [526, 138] on div at bounding box center [513, 147] width 79 height 176
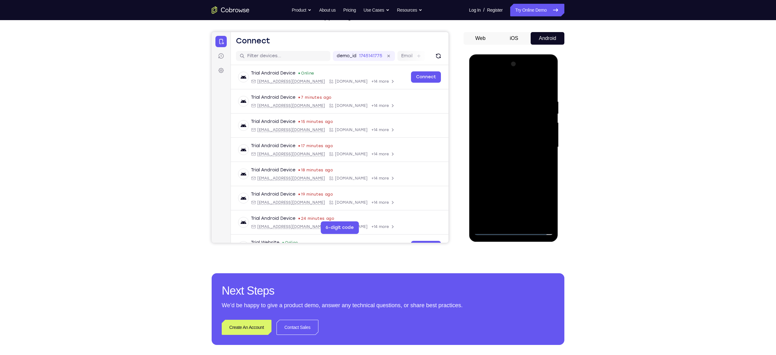
click at [519, 139] on div at bounding box center [513, 147] width 79 height 176
click at [501, 146] on div at bounding box center [513, 147] width 79 height 176
click at [496, 171] on div at bounding box center [513, 147] width 79 height 176
click at [503, 166] on div at bounding box center [513, 147] width 79 height 176
click at [517, 174] on div at bounding box center [513, 147] width 79 height 176
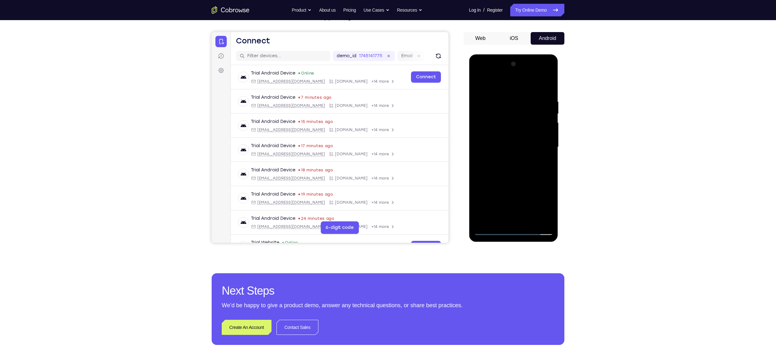
click at [547, 91] on div at bounding box center [513, 147] width 79 height 176
click at [538, 219] on div at bounding box center [513, 147] width 79 height 176
click at [539, 168] on div at bounding box center [513, 147] width 79 height 176
click at [545, 86] on div at bounding box center [513, 147] width 79 height 176
drag, startPoint x: 545, startPoint y: 86, endPoint x: 532, endPoint y: 119, distance: 35.5
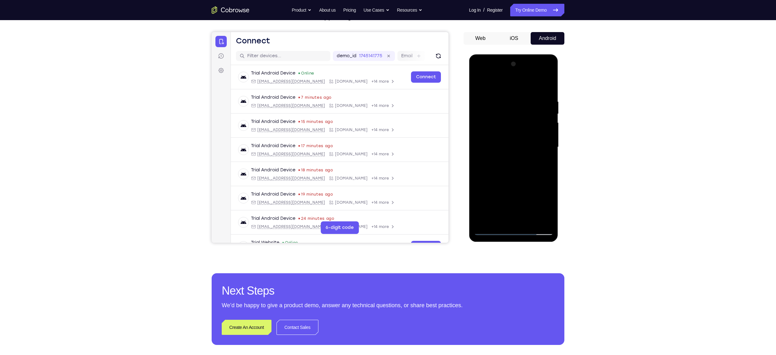
click at [532, 119] on div at bounding box center [513, 147] width 79 height 176
click at [529, 220] on div at bounding box center [513, 147] width 79 height 176
click at [521, 181] on div at bounding box center [513, 147] width 79 height 176
click at [511, 179] on div at bounding box center [513, 147] width 79 height 176
click at [479, 85] on div at bounding box center [513, 147] width 79 height 176
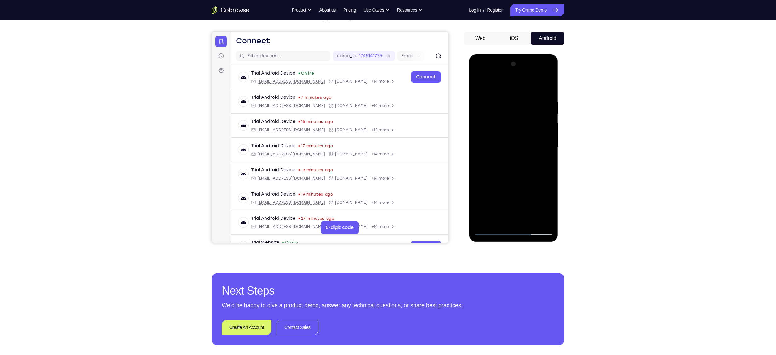
click at [480, 85] on div at bounding box center [513, 147] width 79 height 176
click at [500, 166] on div at bounding box center [513, 147] width 79 height 176
click at [507, 166] on div at bounding box center [513, 147] width 79 height 176
click at [530, 220] on div at bounding box center [513, 147] width 79 height 176
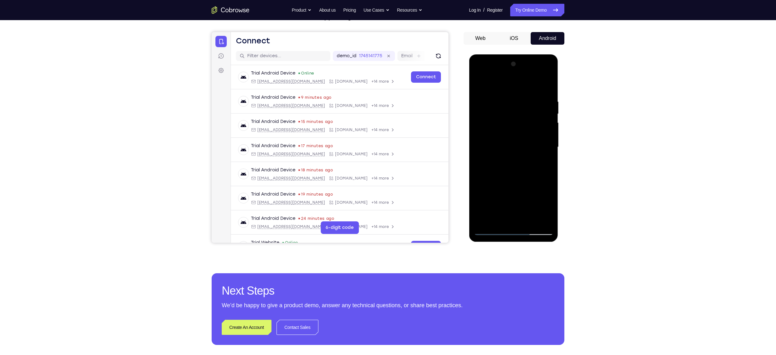
scroll to position [48, 0]
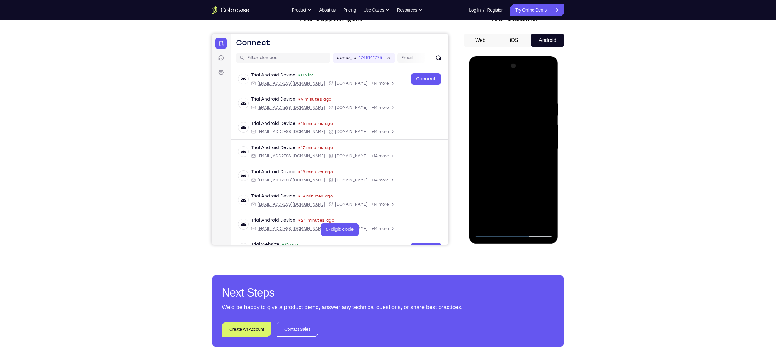
click at [529, 224] on div at bounding box center [513, 149] width 79 height 176
click at [528, 222] on div at bounding box center [513, 149] width 79 height 176
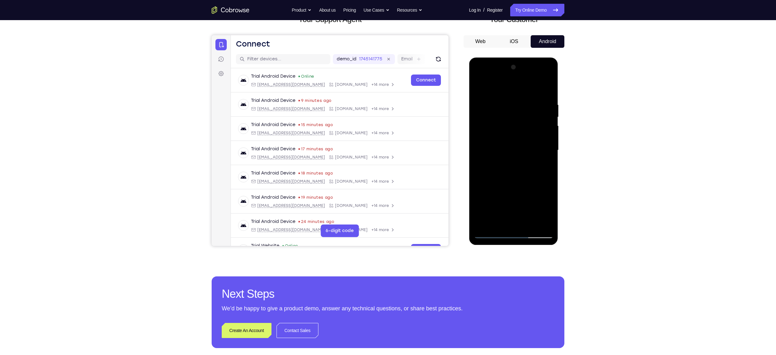
click at [528, 224] on div at bounding box center [513, 150] width 79 height 176
click at [479, 77] on div at bounding box center [513, 150] width 79 height 176
click at [479, 89] on div at bounding box center [513, 150] width 79 height 176
click at [497, 138] on div at bounding box center [513, 150] width 79 height 176
click at [547, 209] on div at bounding box center [513, 150] width 79 height 176
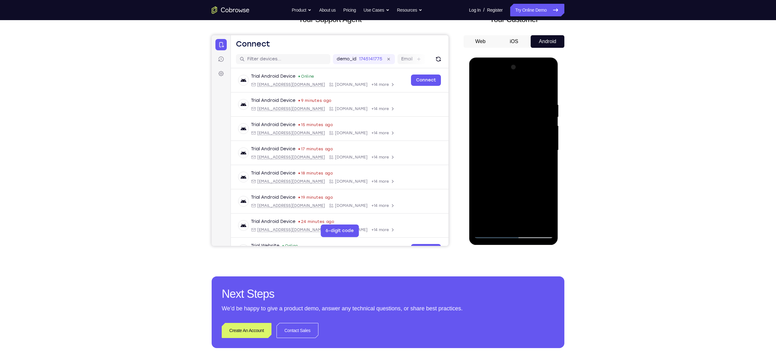
click at [547, 209] on div at bounding box center [513, 150] width 79 height 176
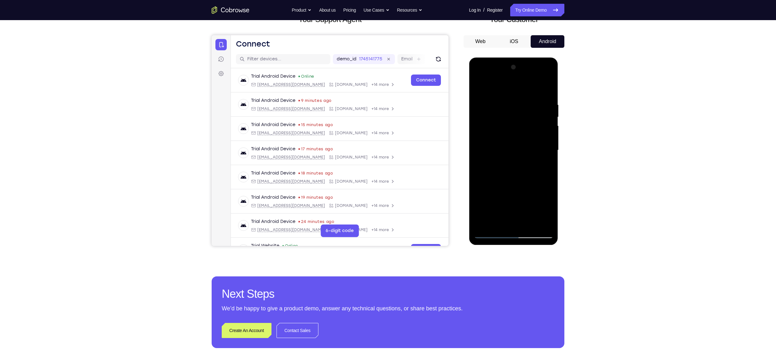
click at [547, 209] on div at bounding box center [513, 150] width 79 height 176
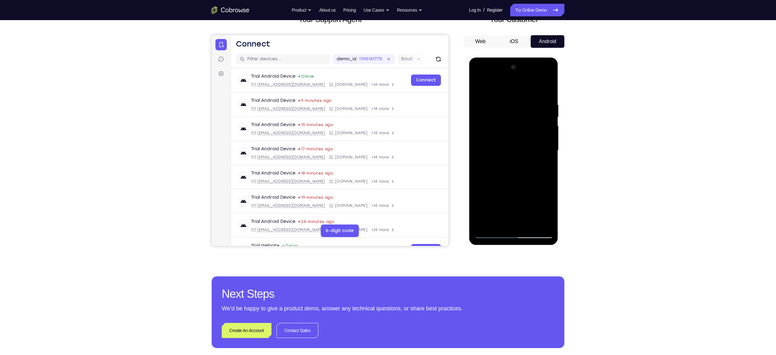
click at [547, 209] on div at bounding box center [513, 150] width 79 height 176
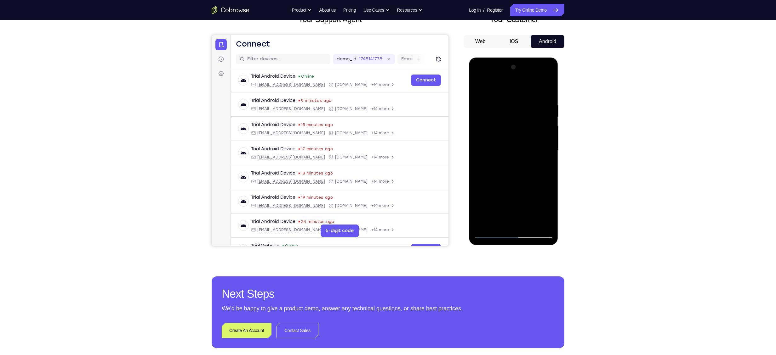
click at [547, 209] on div at bounding box center [513, 150] width 79 height 176
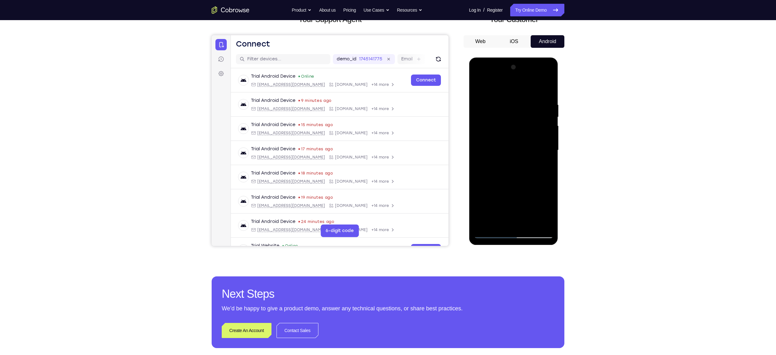
click at [549, 211] on div at bounding box center [513, 150] width 79 height 176
click at [549, 210] on div at bounding box center [513, 150] width 79 height 176
click at [506, 167] on div at bounding box center [513, 150] width 79 height 176
click at [549, 209] on div at bounding box center [513, 150] width 79 height 176
click at [493, 165] on div at bounding box center [513, 150] width 79 height 176
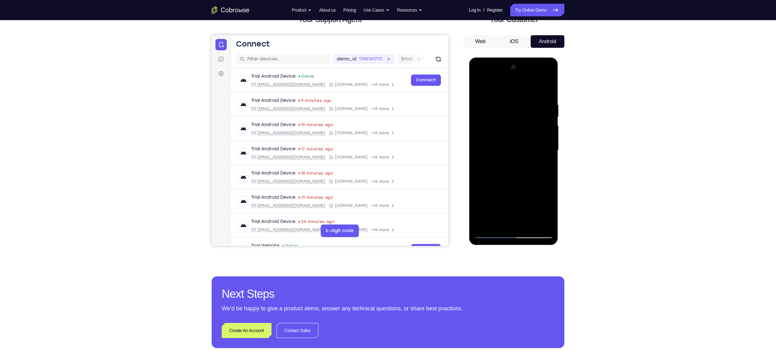
click at [547, 210] on div at bounding box center [513, 150] width 79 height 176
click at [503, 166] on div at bounding box center [513, 150] width 79 height 176
click at [495, 167] on div at bounding box center [513, 150] width 79 height 176
click at [489, 129] on div at bounding box center [513, 150] width 79 height 176
click at [488, 165] on div at bounding box center [513, 150] width 79 height 176
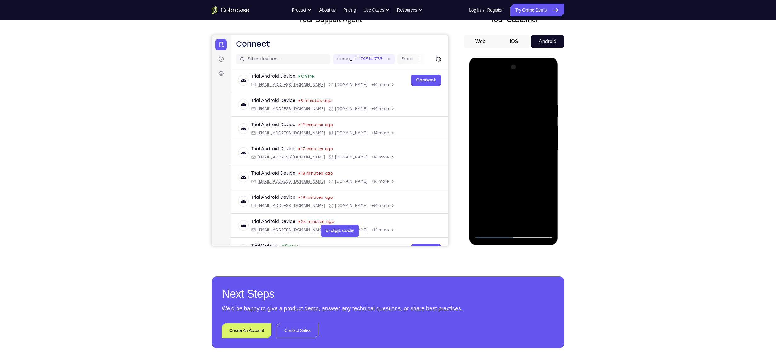
click at [494, 224] on div at bounding box center [513, 150] width 79 height 176
click at [546, 210] on div at bounding box center [513, 150] width 79 height 176
click at [480, 88] on div at bounding box center [513, 150] width 79 height 176
click at [504, 143] on div at bounding box center [513, 150] width 79 height 176
click at [498, 220] on div at bounding box center [513, 150] width 79 height 176
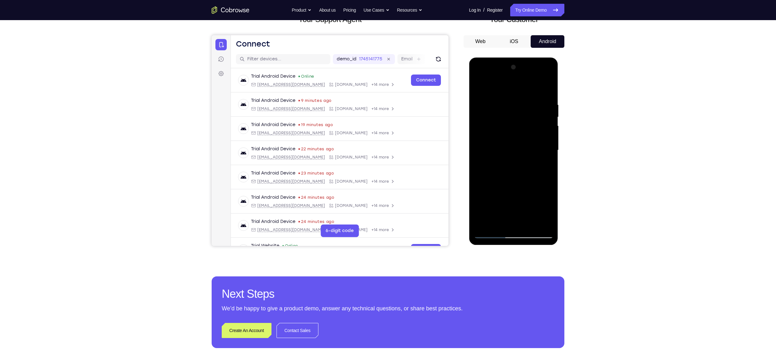
click at [547, 211] on div at bounding box center [513, 150] width 79 height 176
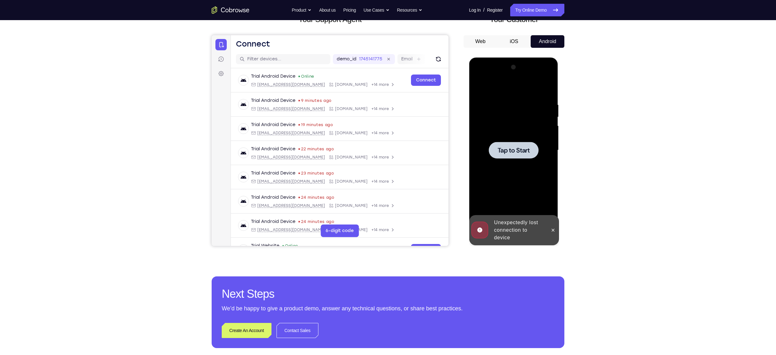
click at [521, 155] on div at bounding box center [513, 150] width 50 height 17
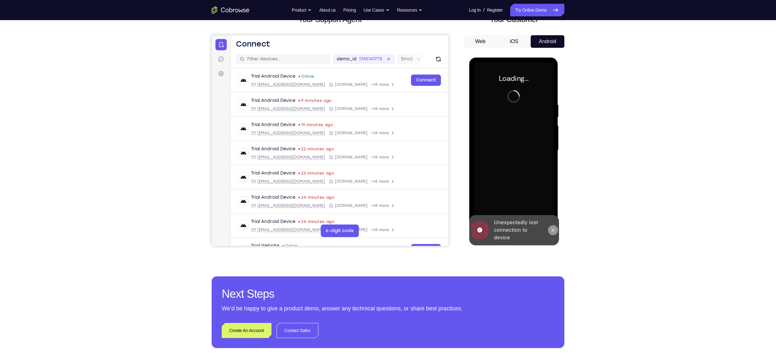
click at [554, 231] on icon at bounding box center [552, 230] width 3 height 3
click at [554, 235] on icon at bounding box center [552, 235] width 3 height 3
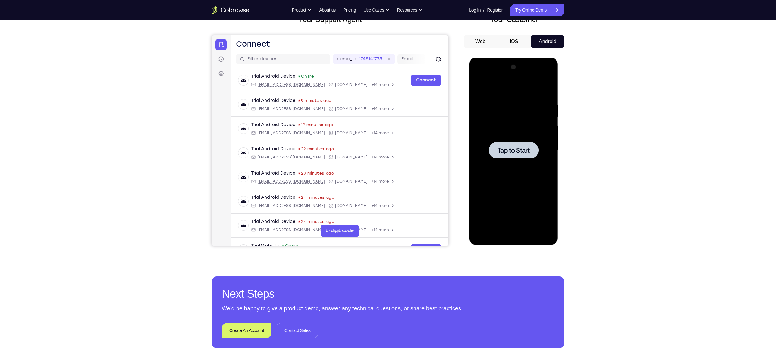
drag, startPoint x: 526, startPoint y: 141, endPoint x: 1029, endPoint y: 254, distance: 515.5
click at [526, 141] on div at bounding box center [513, 150] width 79 height 176
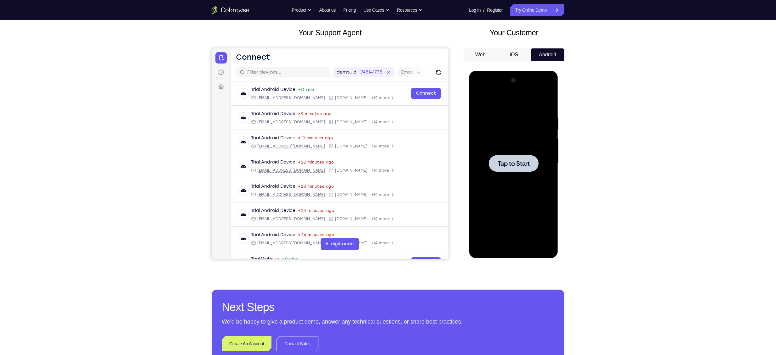
click at [519, 169] on div at bounding box center [513, 163] width 50 height 17
click at [512, 161] on span "Tap to Start" at bounding box center [513, 164] width 32 height 6
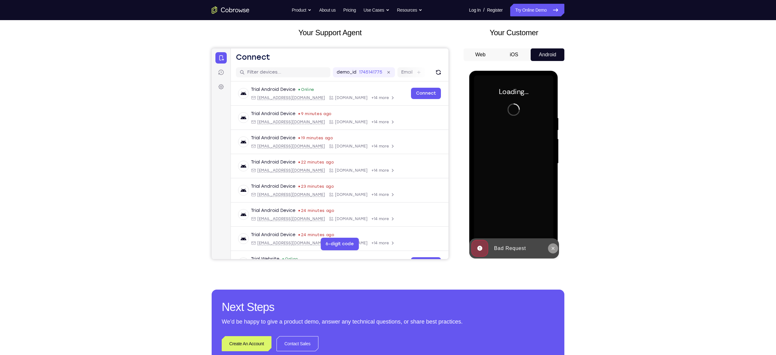
click at [552, 248] on icon at bounding box center [552, 248] width 3 height 3
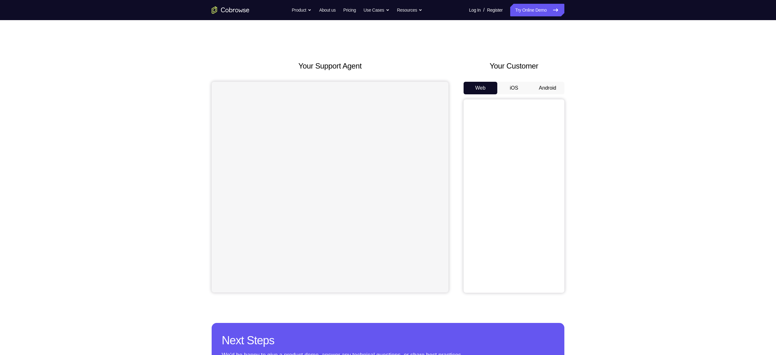
click at [553, 88] on button "Android" at bounding box center [548, 88] width 34 height 13
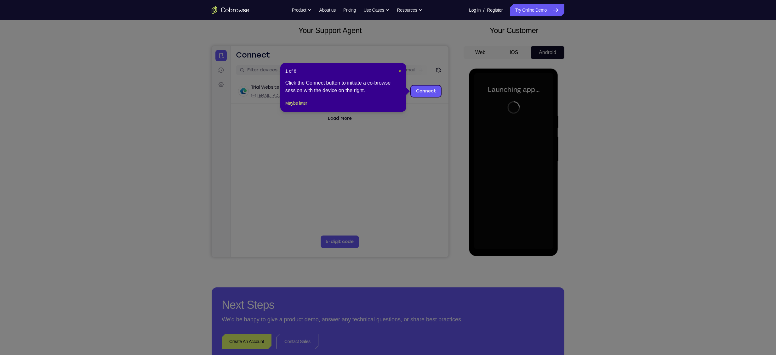
click at [399, 71] on span "×" at bounding box center [400, 71] width 3 height 5
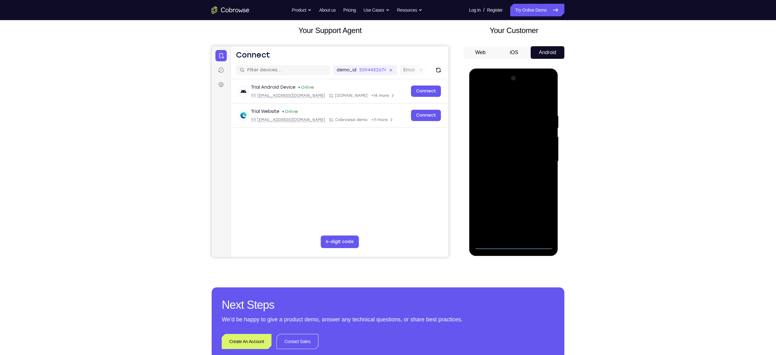
click at [514, 245] on div at bounding box center [513, 161] width 79 height 176
click at [540, 218] on div at bounding box center [513, 161] width 79 height 176
click at [505, 100] on div at bounding box center [513, 161] width 79 height 176
click at [481, 100] on div at bounding box center [513, 161] width 79 height 176
click at [540, 159] on div at bounding box center [513, 161] width 79 height 176
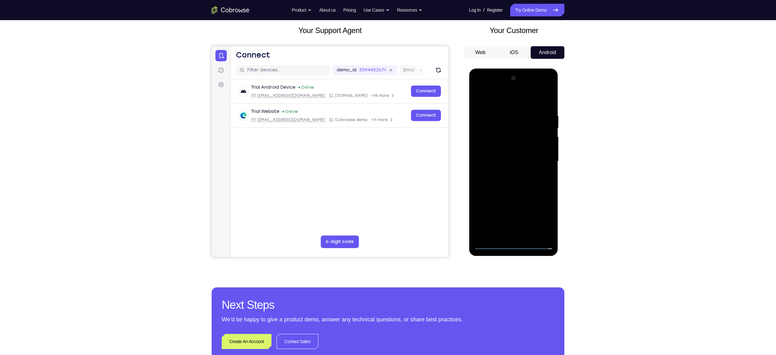
click at [508, 173] on div at bounding box center [513, 161] width 79 height 176
click at [516, 154] on div at bounding box center [513, 161] width 79 height 176
click at [503, 148] on div at bounding box center [513, 161] width 79 height 176
click at [546, 148] on div at bounding box center [513, 161] width 79 height 176
click at [499, 162] on div at bounding box center [513, 161] width 79 height 176
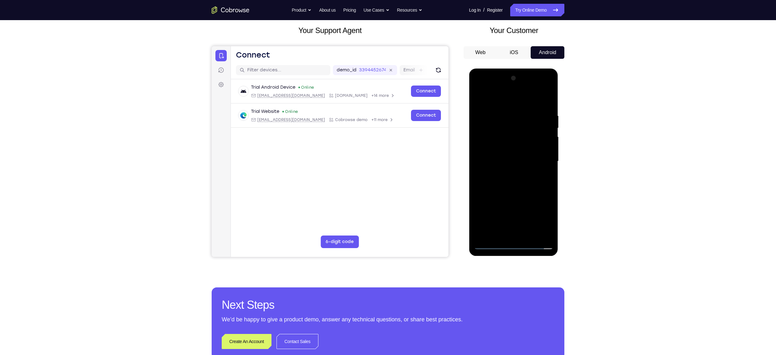
click at [490, 183] on div at bounding box center [513, 161] width 79 height 176
click at [515, 179] on div at bounding box center [513, 161] width 79 height 176
click at [515, 190] on div at bounding box center [513, 161] width 79 height 176
click at [530, 237] on div at bounding box center [513, 161] width 79 height 176
click at [512, 192] on div at bounding box center [513, 161] width 79 height 176
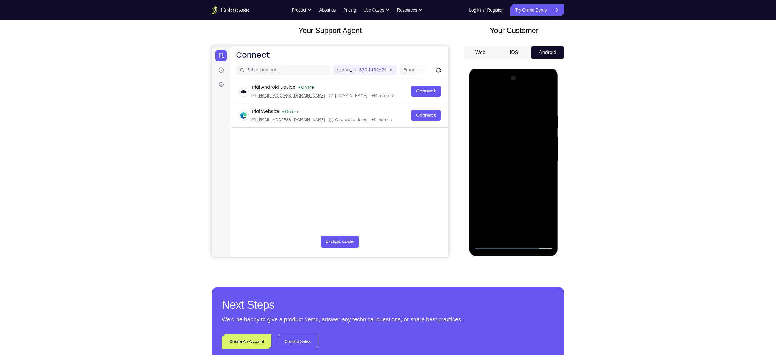
click at [499, 148] on div at bounding box center [513, 161] width 79 height 176
click at [545, 176] on div at bounding box center [513, 161] width 79 height 176
click at [479, 99] on div at bounding box center [513, 161] width 79 height 176
click at [481, 95] on div at bounding box center [513, 161] width 79 height 176
drag, startPoint x: 542, startPoint y: 111, endPoint x: 504, endPoint y: 114, distance: 38.5
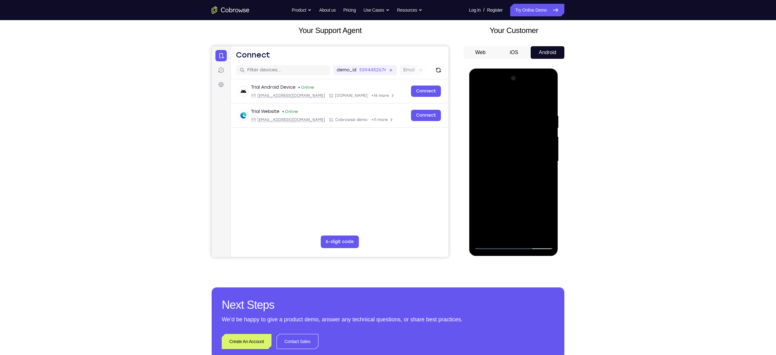
click at [504, 114] on div at bounding box center [513, 161] width 79 height 176
click at [546, 116] on div at bounding box center [513, 161] width 79 height 176
click at [546, 100] on div at bounding box center [513, 161] width 79 height 176
click at [544, 101] on div at bounding box center [513, 161] width 79 height 176
drag, startPoint x: 520, startPoint y: 182, endPoint x: 520, endPoint y: 155, distance: 27.1
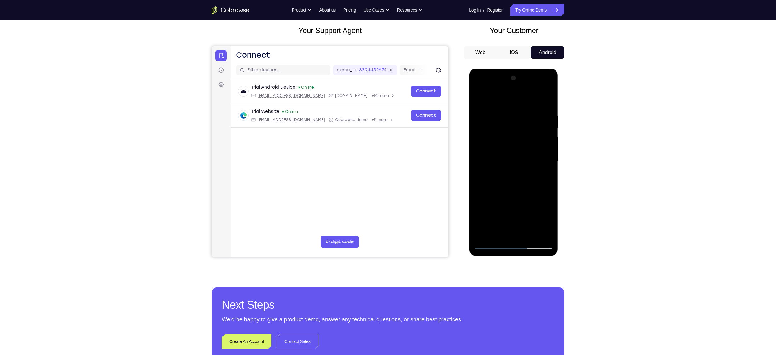
click at [520, 155] on div at bounding box center [513, 161] width 79 height 176
click at [529, 235] on div at bounding box center [513, 161] width 79 height 176
click at [492, 248] on div at bounding box center [513, 161] width 79 height 176
